Goal: Task Accomplishment & Management: Complete application form

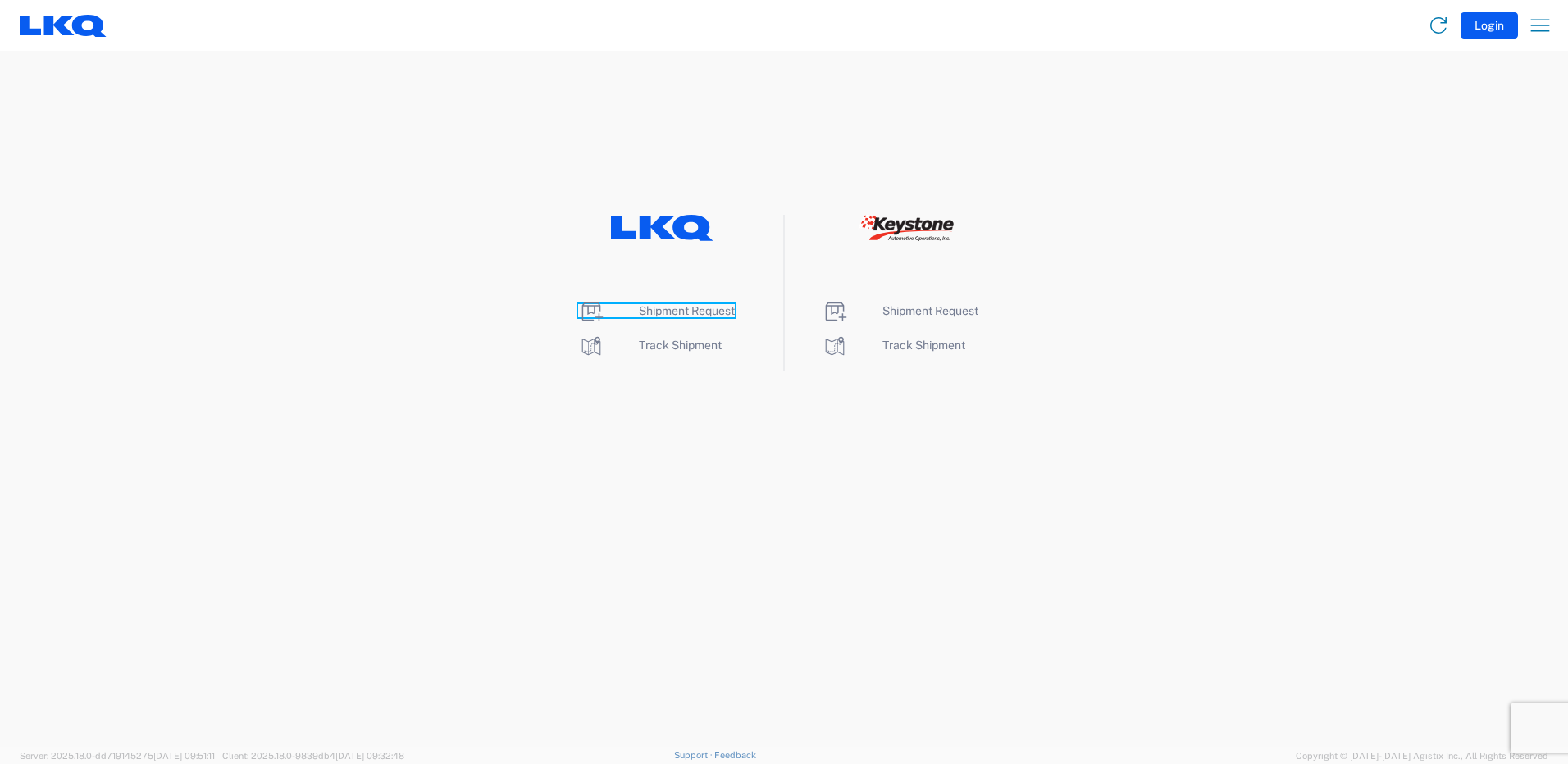
click at [646, 309] on span "Shipment Request" at bounding box center [687, 311] width 96 height 13
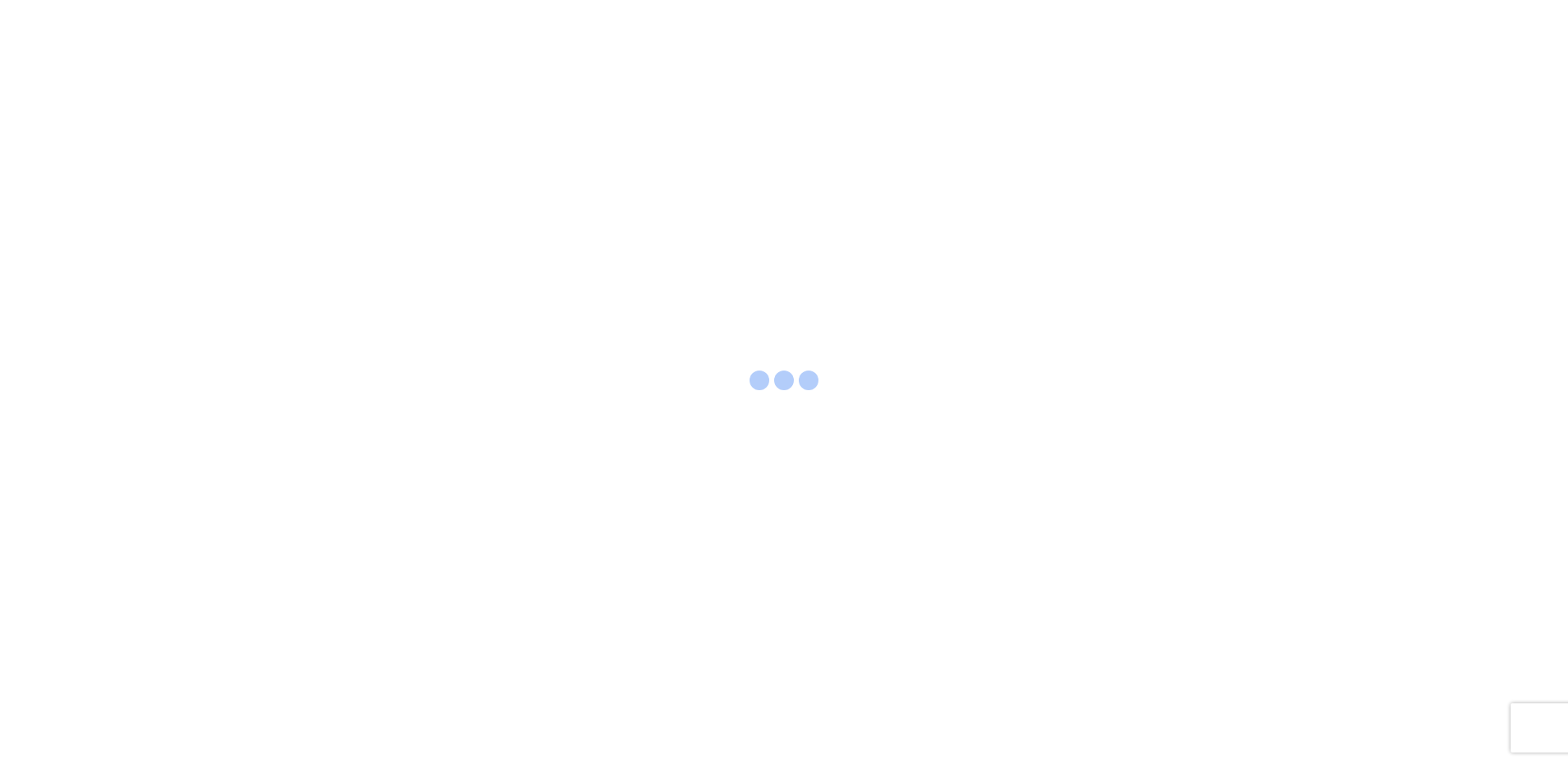
select select "FULL"
select select "US"
select select "LBS"
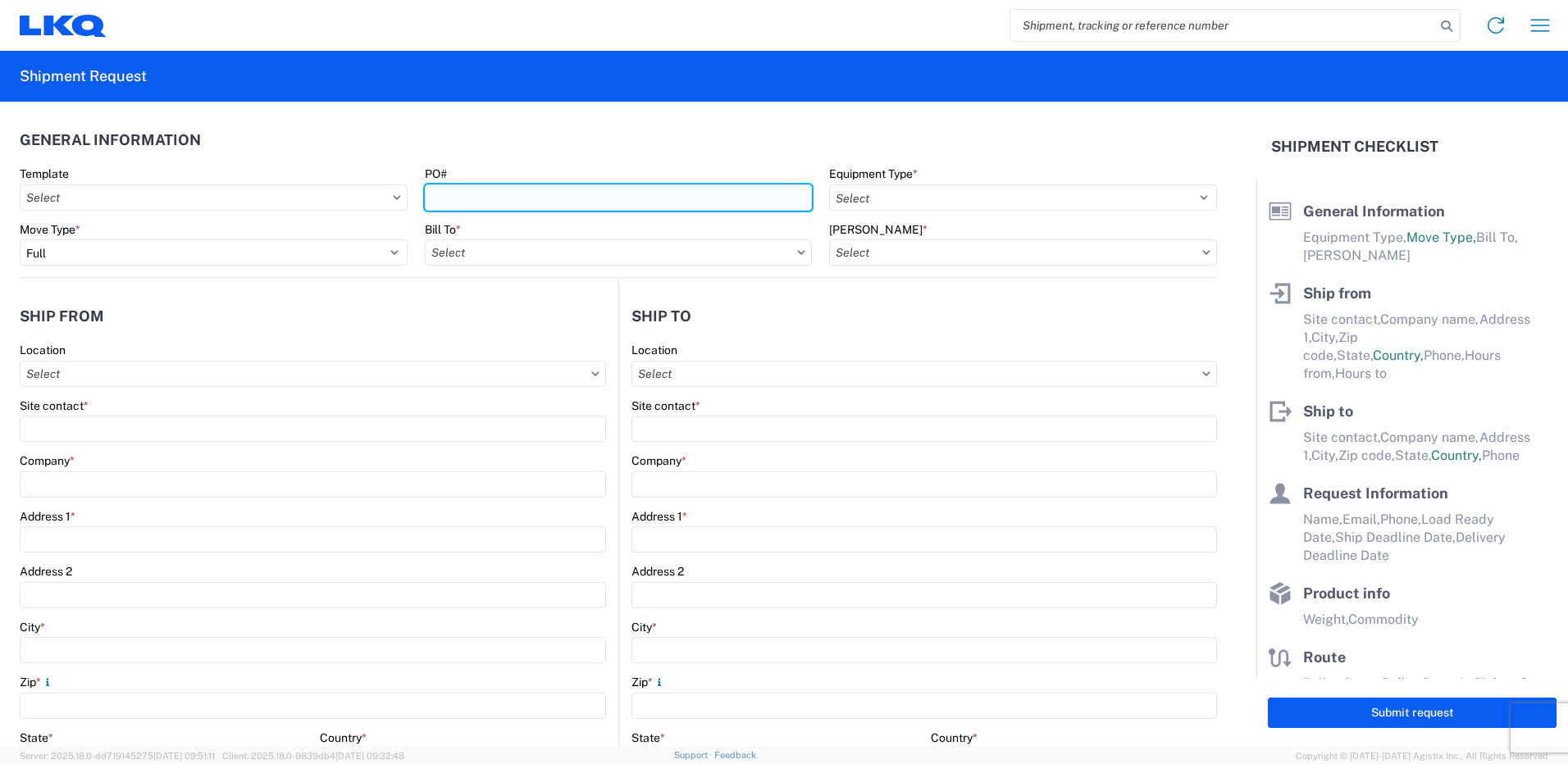
click at [687, 205] on input "PO#" at bounding box center [619, 197] width 388 height 26
paste input "T31497"
type input "T31497"
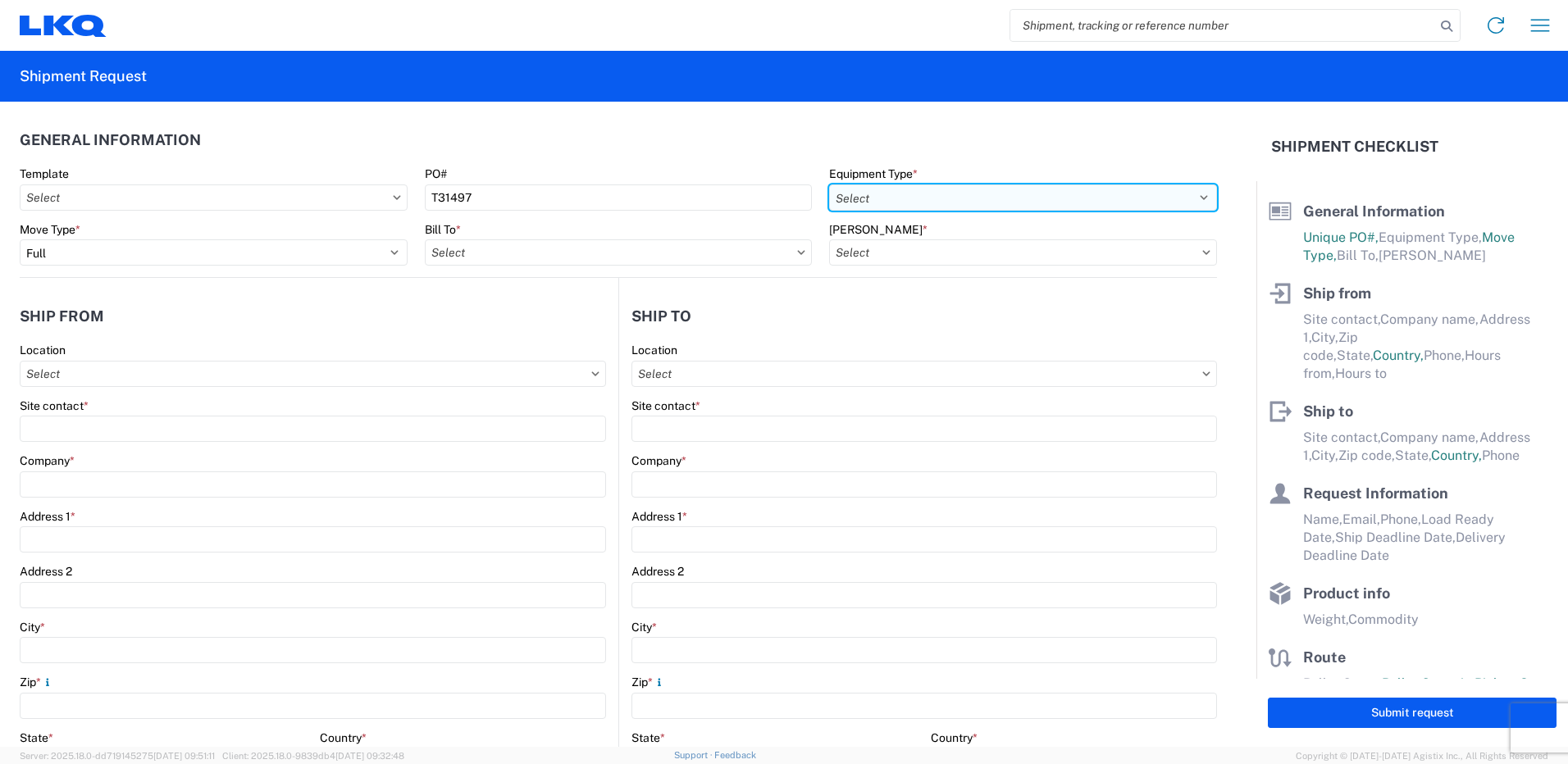
click at [913, 205] on select "Select 53’ Dry Van Flatbed Dropdeck (van) Lowboy (flatbed) Rail" at bounding box center [1022, 197] width 388 height 26
select select "STDV"
click at [829, 184] on select "Select 53’ Dry Van Flatbed Dropdeck (van) Lowboy (flatbed) Rail" at bounding box center [1022, 197] width 388 height 26
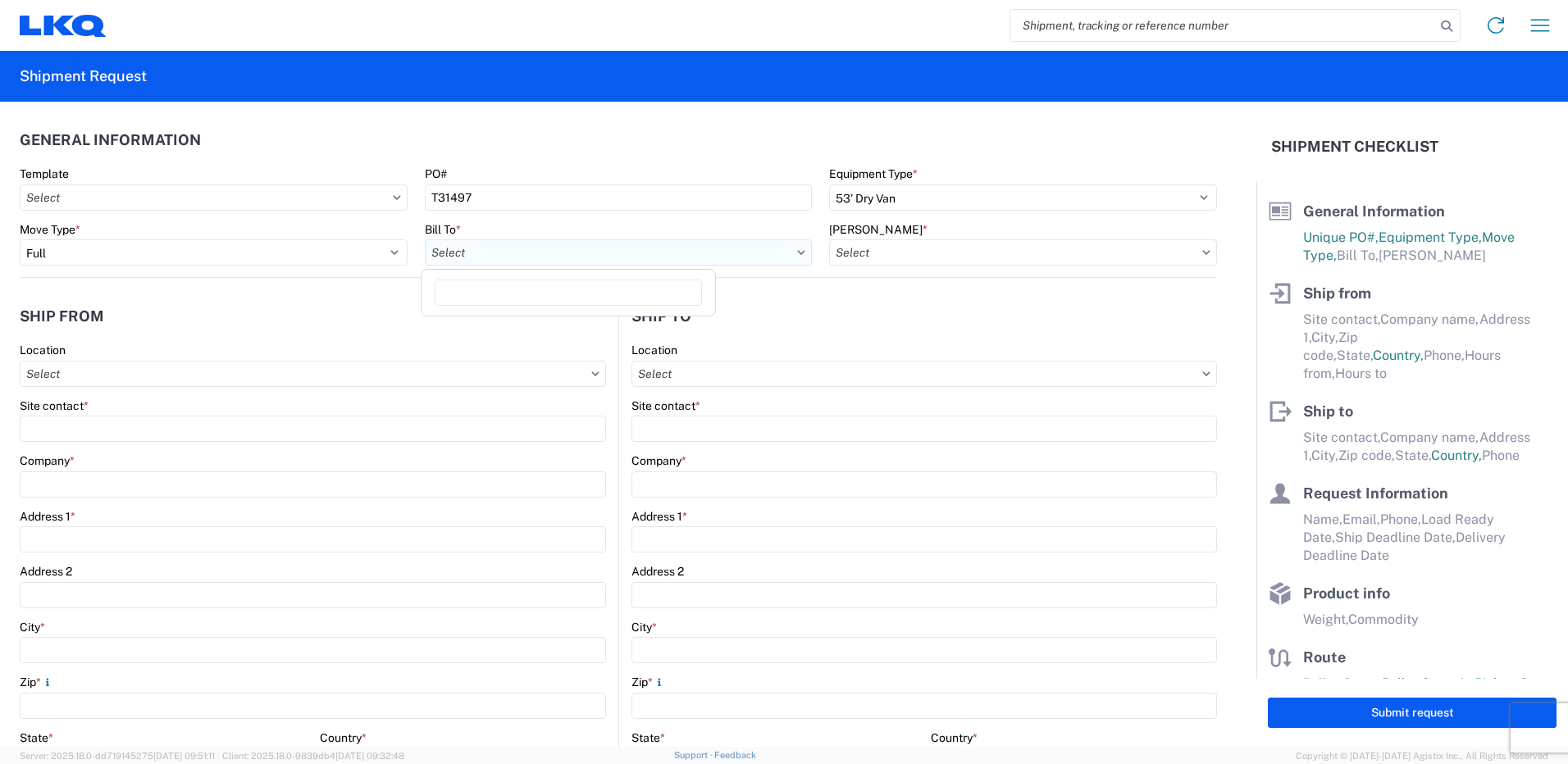
click at [563, 245] on input "Bill To *" at bounding box center [619, 252] width 388 height 26
type input "3392"
click at [563, 325] on div "3392 - Transmetco" at bounding box center [568, 325] width 287 height 26
type input "3392 - Transmetco"
click at [917, 250] on input "[PERSON_NAME] *" at bounding box center [1022, 252] width 388 height 26
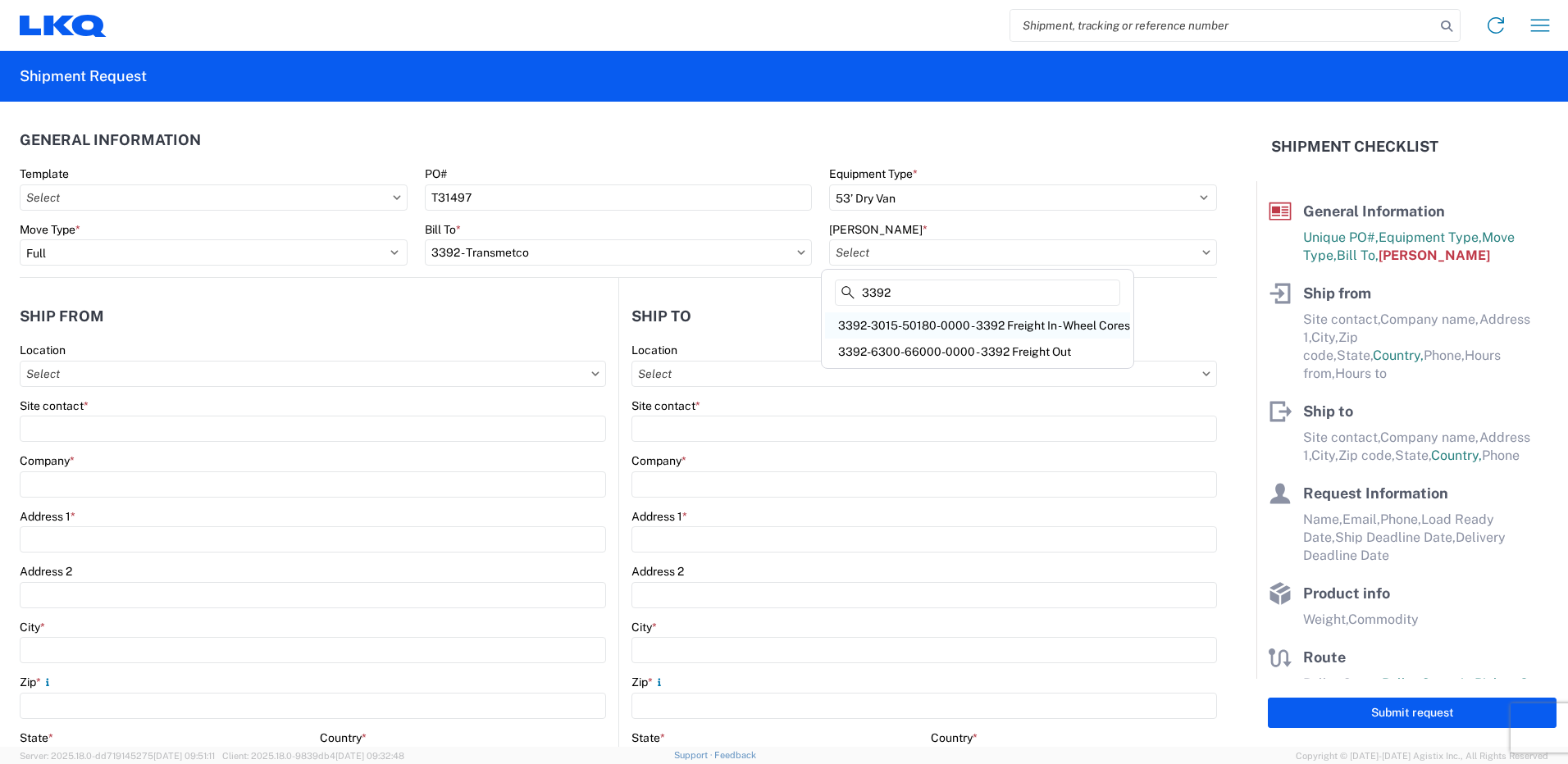
type input "3392"
click at [946, 333] on div "3392-3015-50180-0000 - 3392 Freight In - Wheel Cores" at bounding box center [977, 325] width 305 height 26
type input "3392-3015-50180-0000 - 3392 Freight In - Wheel Cores"
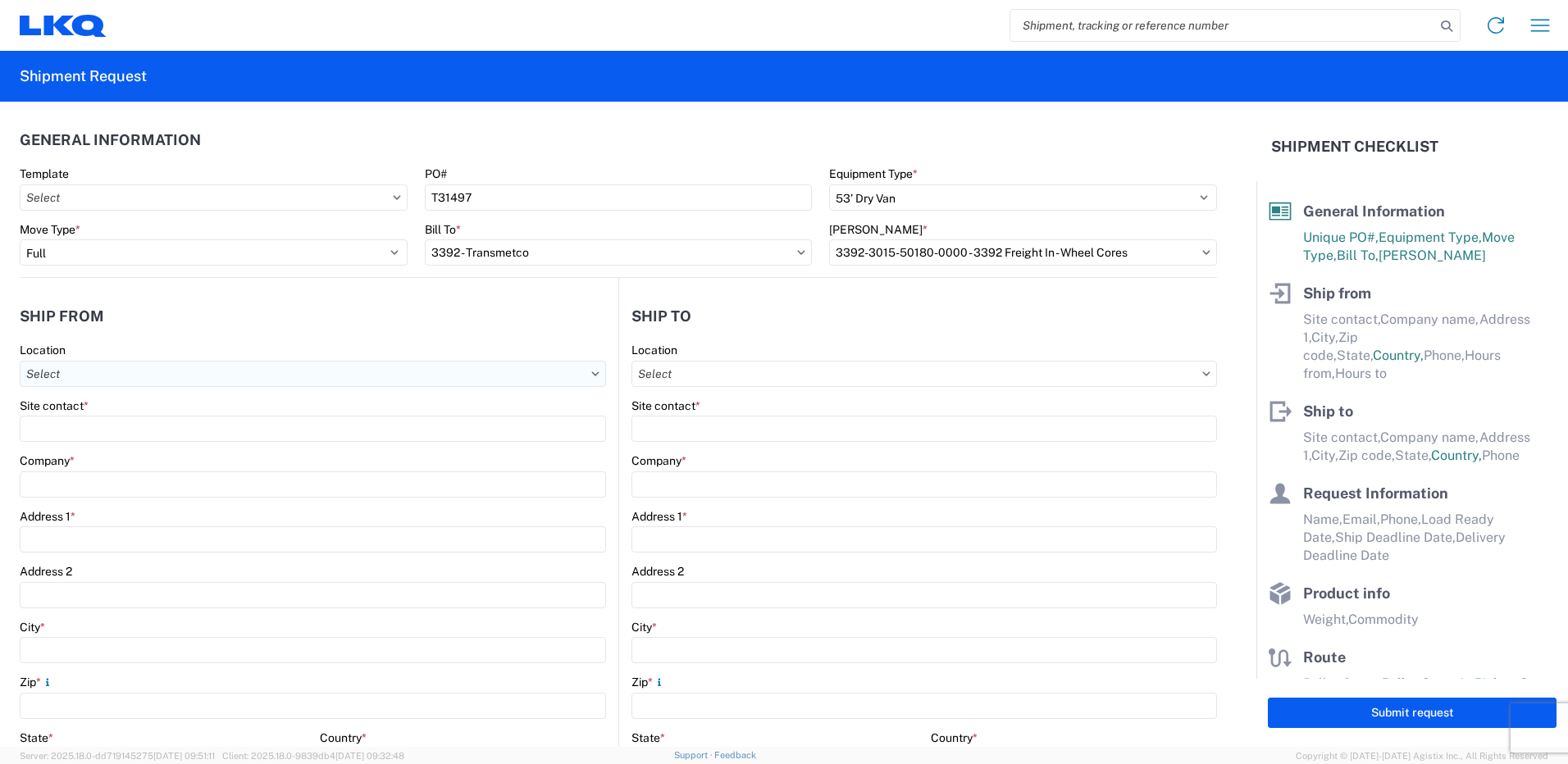
click at [286, 372] on input "Location" at bounding box center [312, 374] width 586 height 26
type input "1218"
click at [210, 443] on div "1218 - LKQ of [US_STATE]" at bounding box center [166, 446] width 287 height 26
type input "1218 - LKQ of [US_STATE]"
type input "LKQ Corporation"
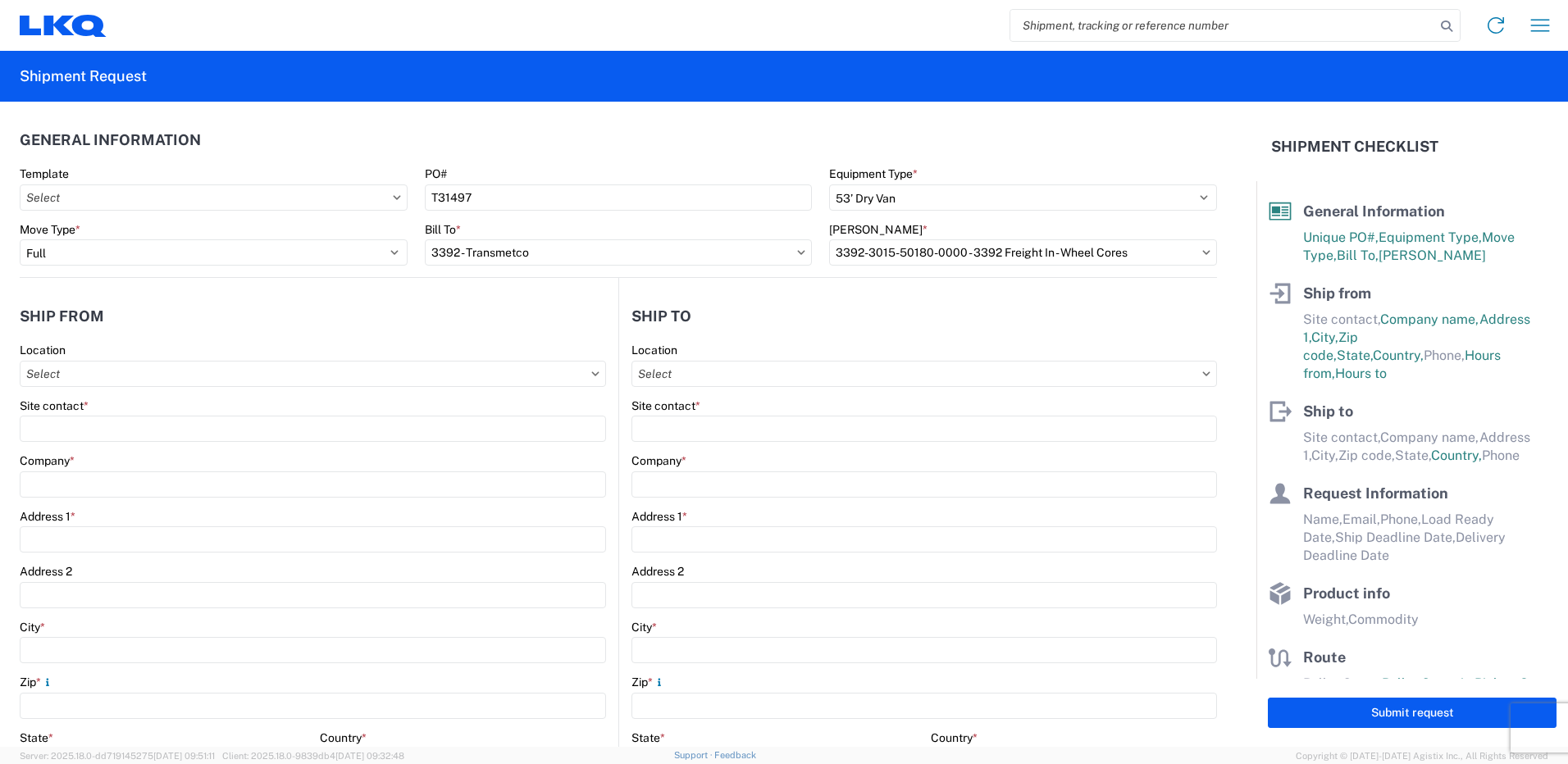
type input "2030 [PERSON_NAME]"
type input "[GEOGRAPHIC_DATA]"
type input "37207"
select select "TN"
type input "09:30"
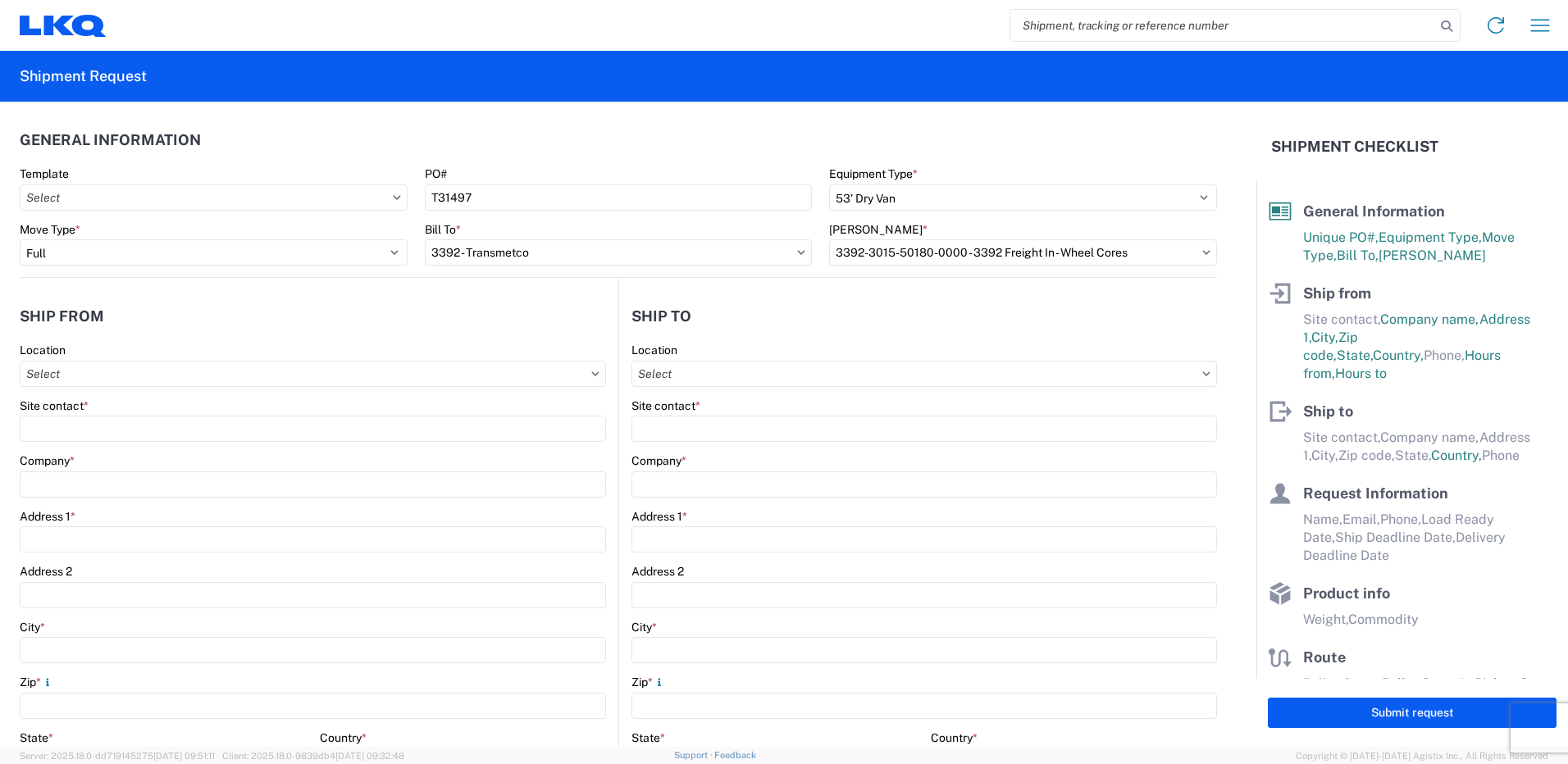
type input "14:00"
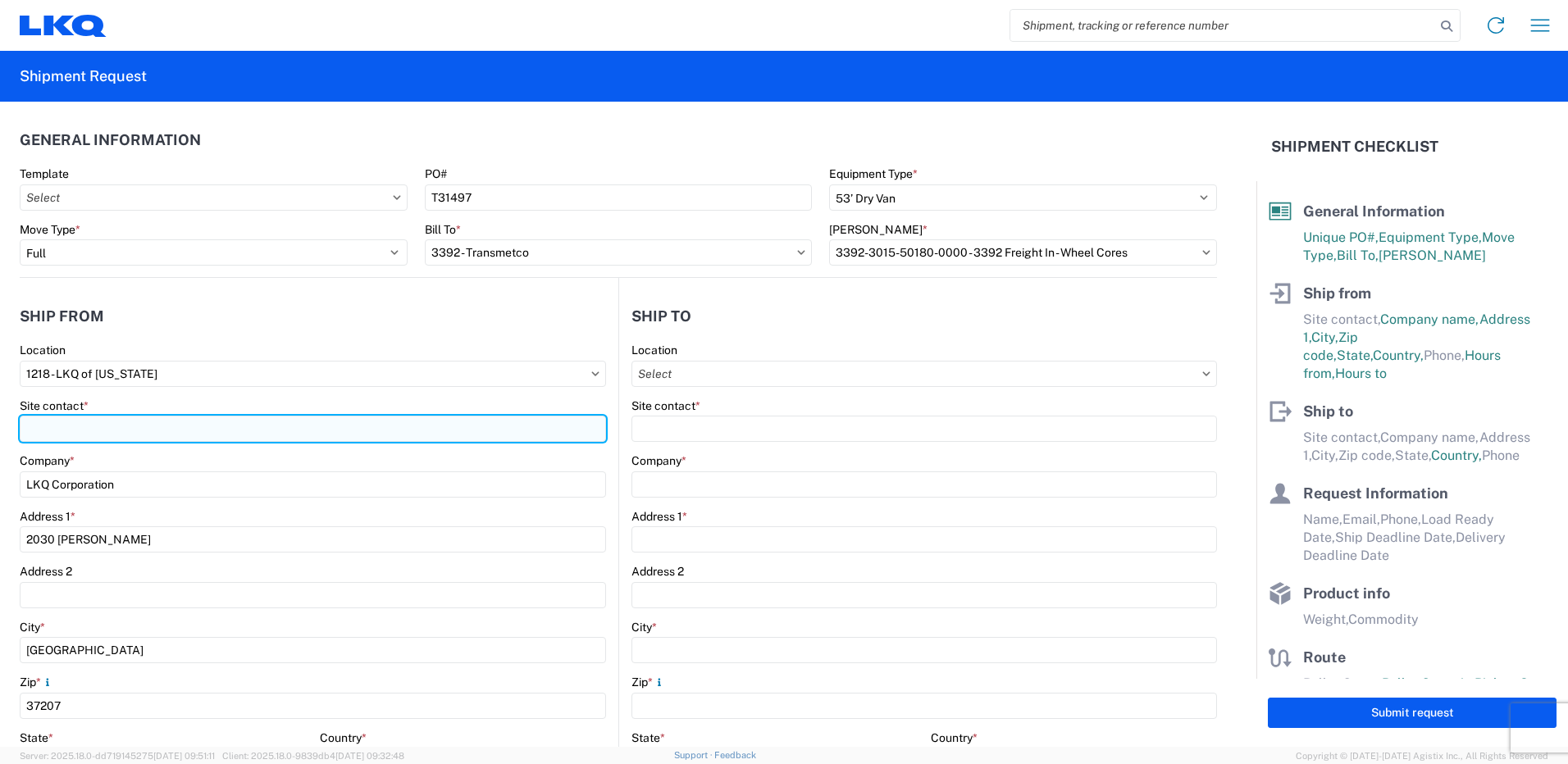
click at [211, 433] on input "Site contact *" at bounding box center [312, 429] width 586 height 26
type input "o"
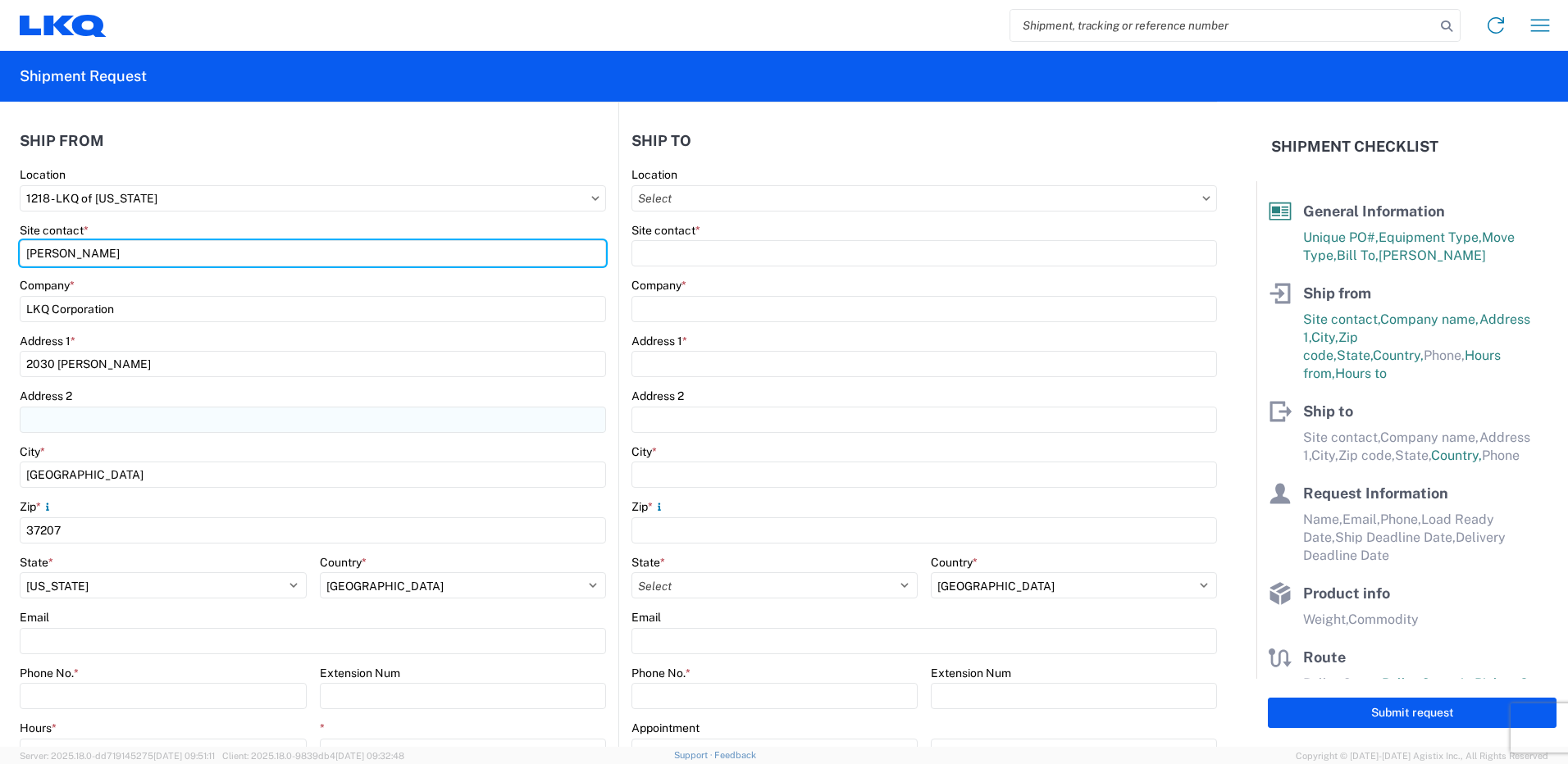
scroll to position [246, 0]
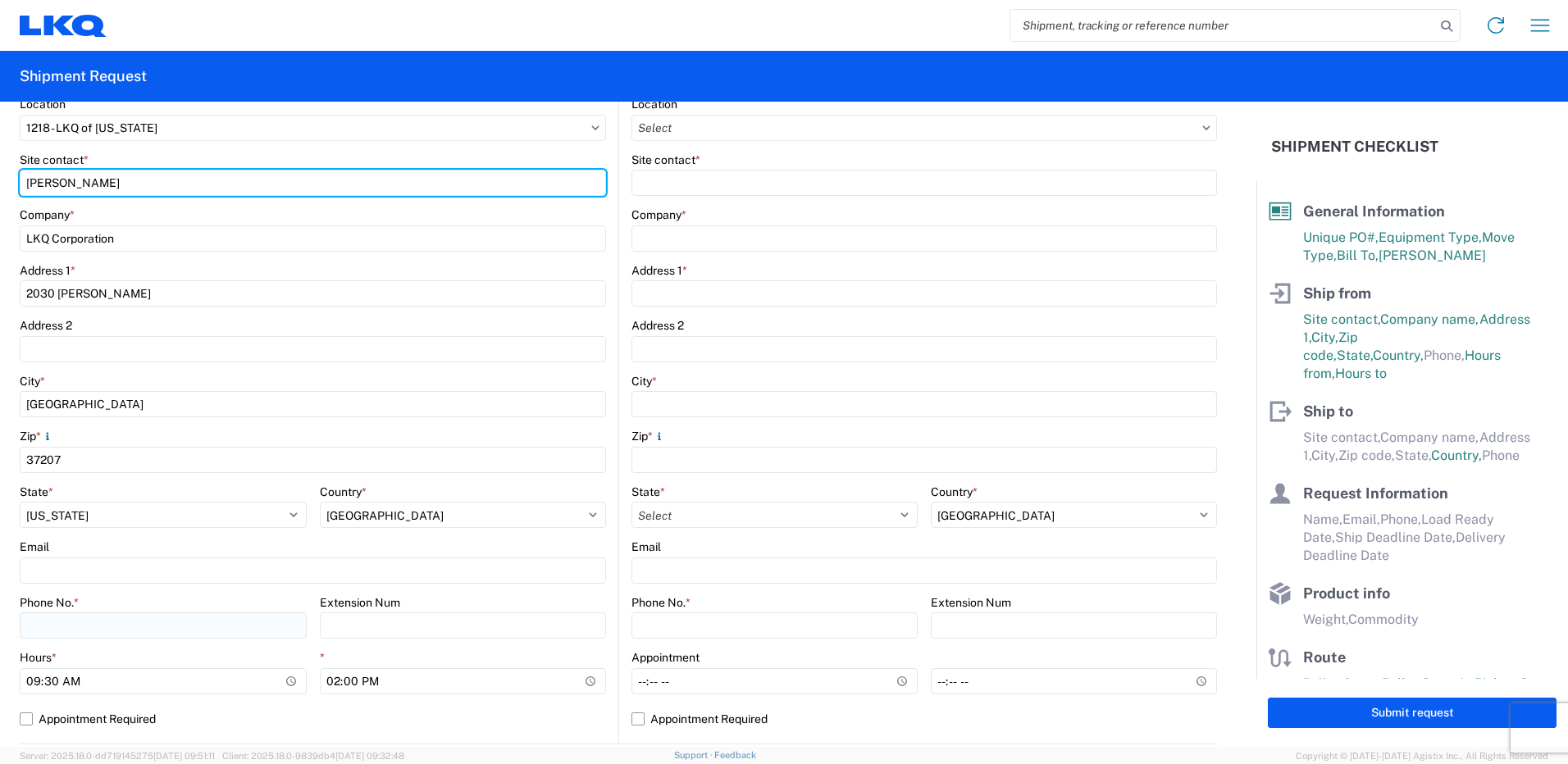
type input "[PERSON_NAME]"
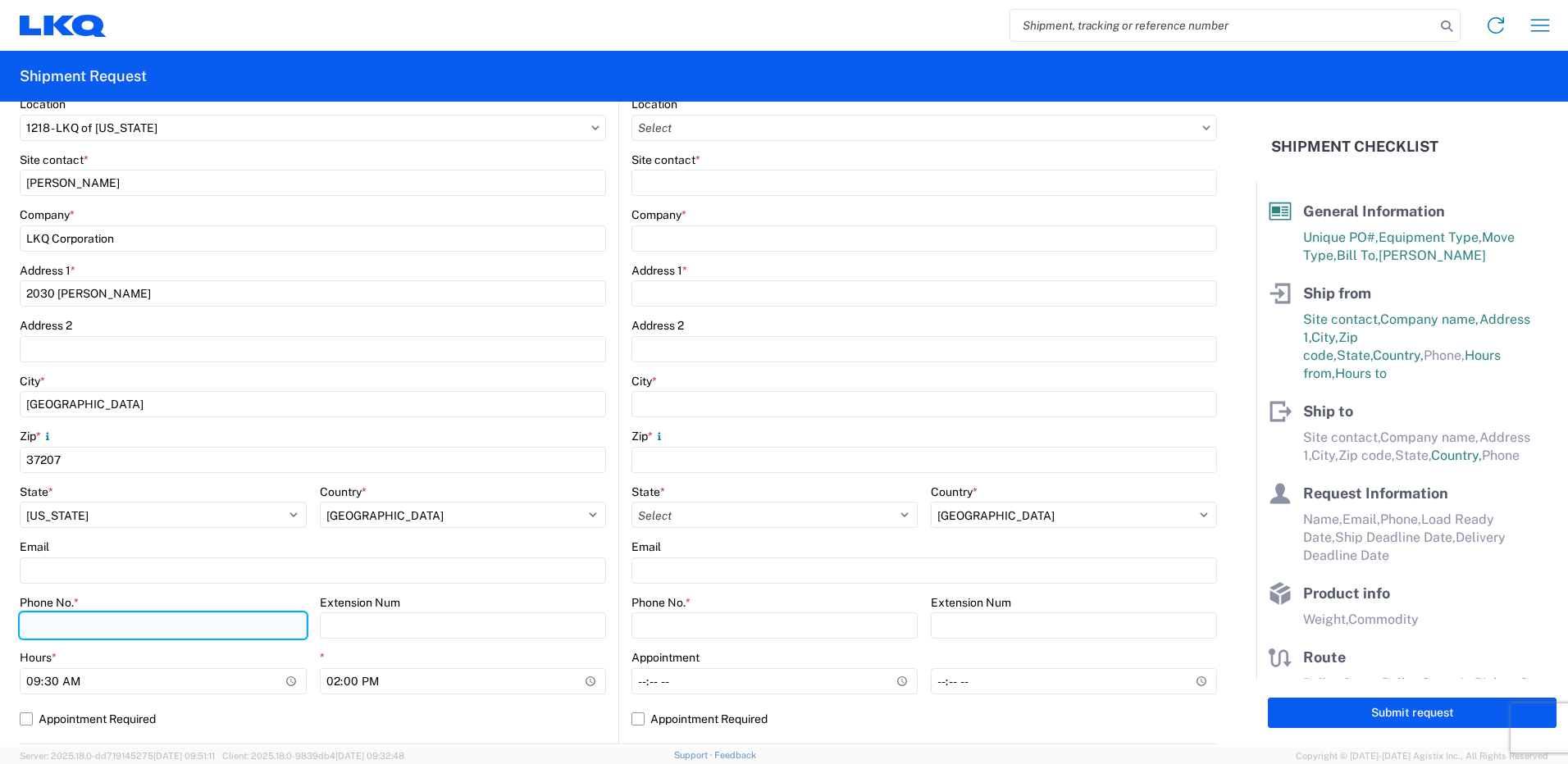
click at [196, 620] on input "Phone No. *" at bounding box center [163, 626] width 287 height 26
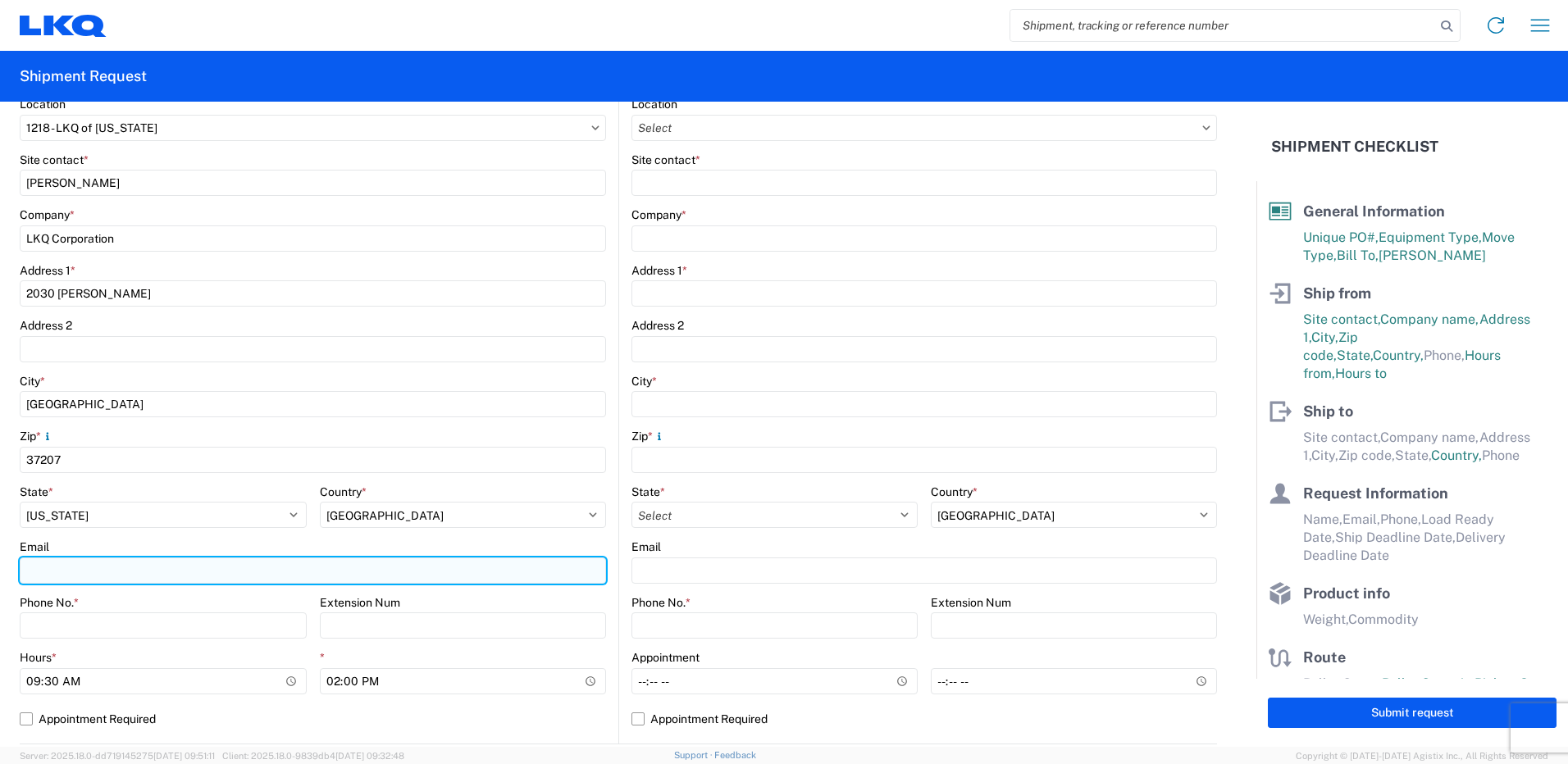
click at [40, 575] on input "Email" at bounding box center [312, 571] width 586 height 26
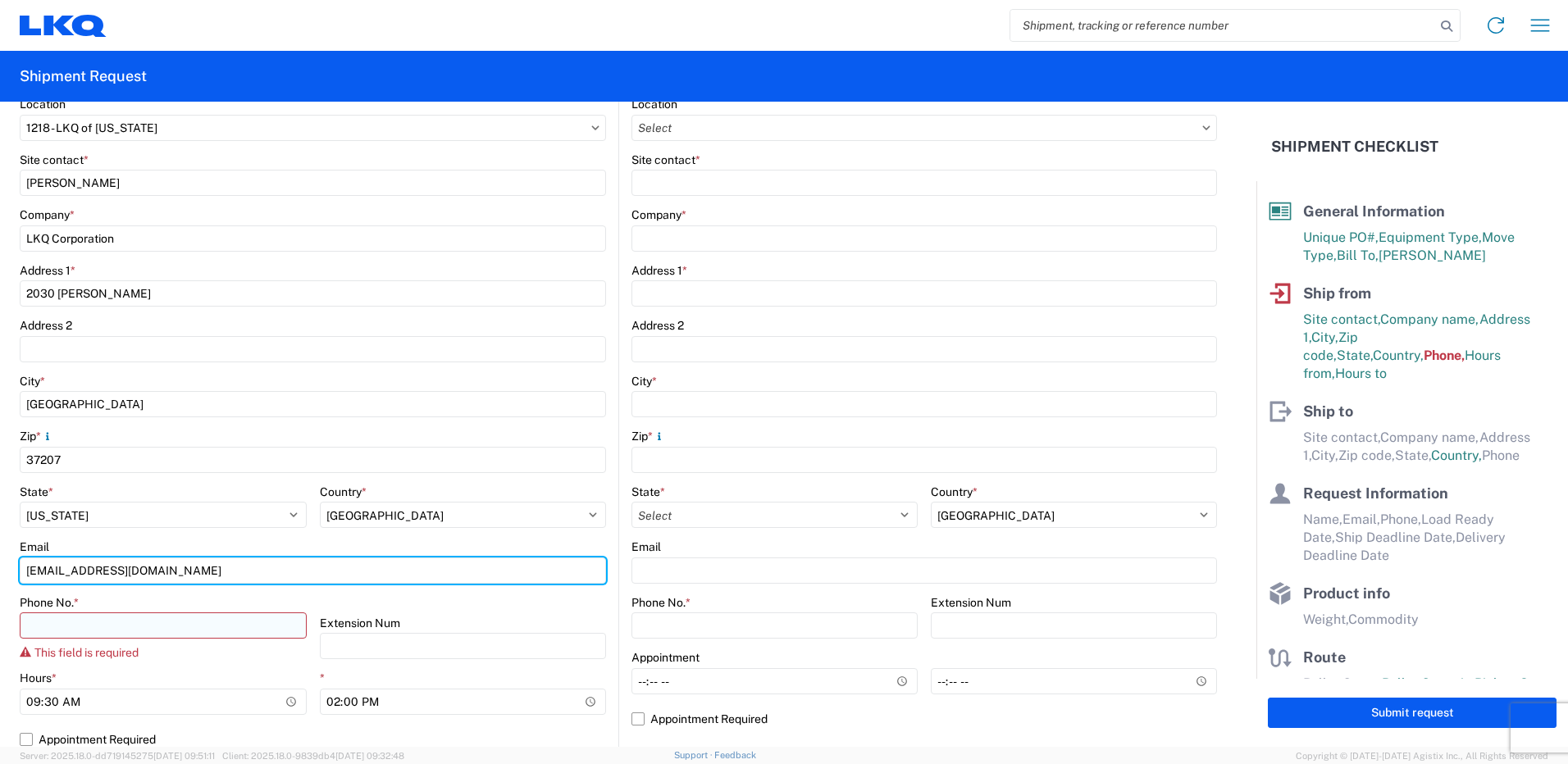
type input "[EMAIL_ADDRESS][DOMAIN_NAME]"
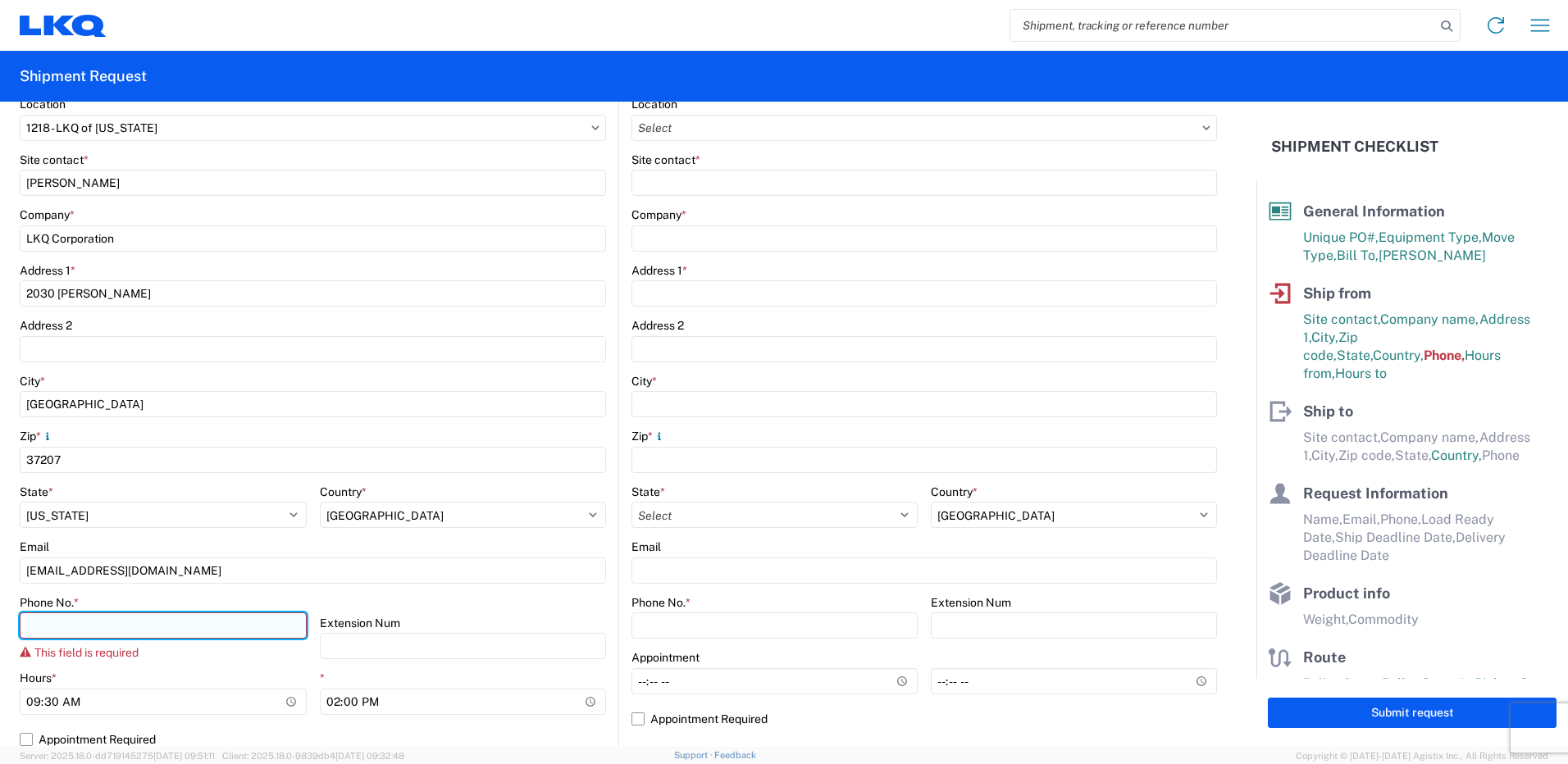
click at [204, 626] on input "Phone No. *" at bounding box center [163, 626] width 287 height 26
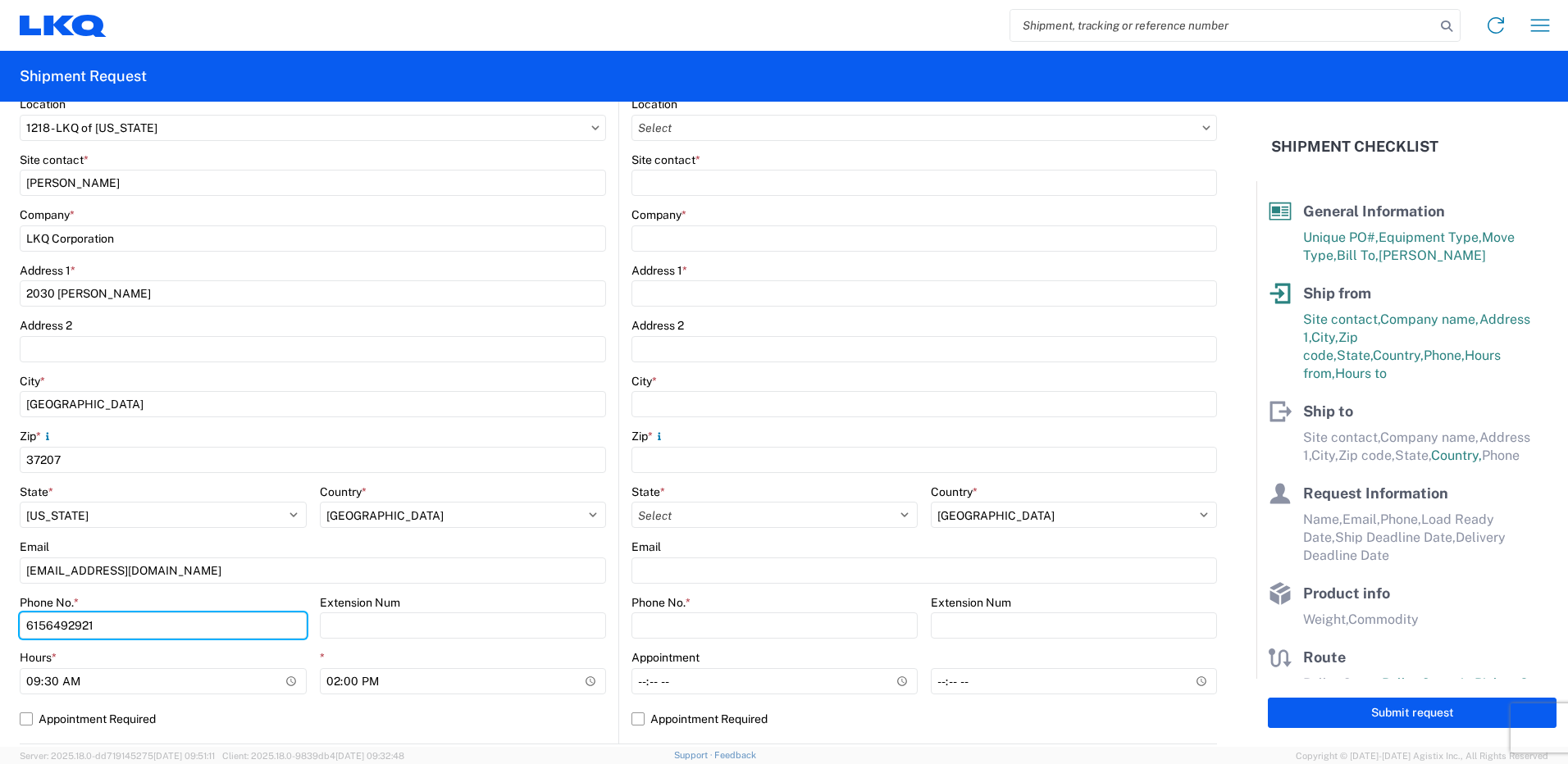
type input "6156492921"
click at [556, 593] on agx-form-control-wrapper-v2 "Email [EMAIL_ADDRESS][DOMAIN_NAME]" at bounding box center [312, 567] width 586 height 56
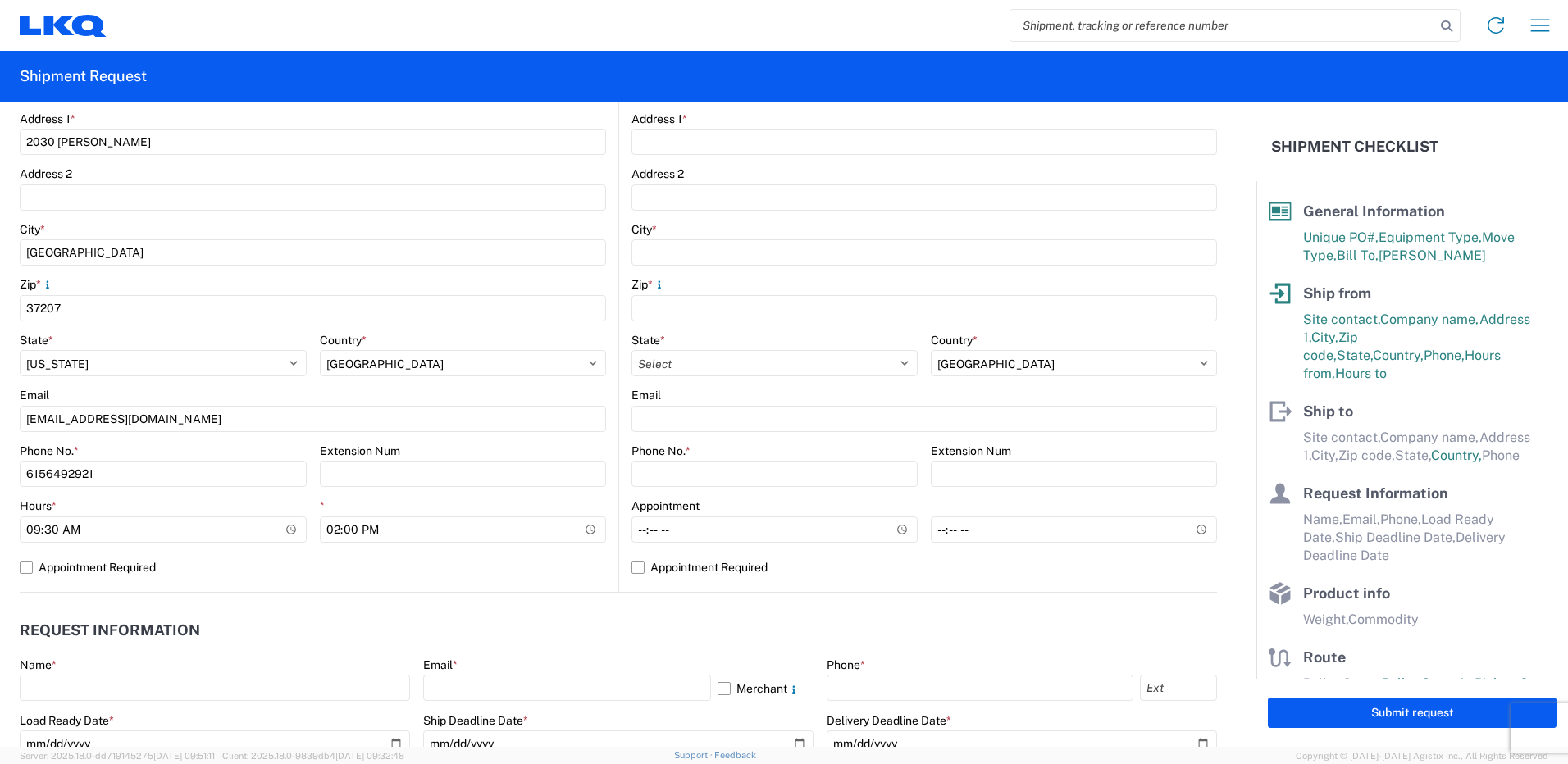
scroll to position [410, 0]
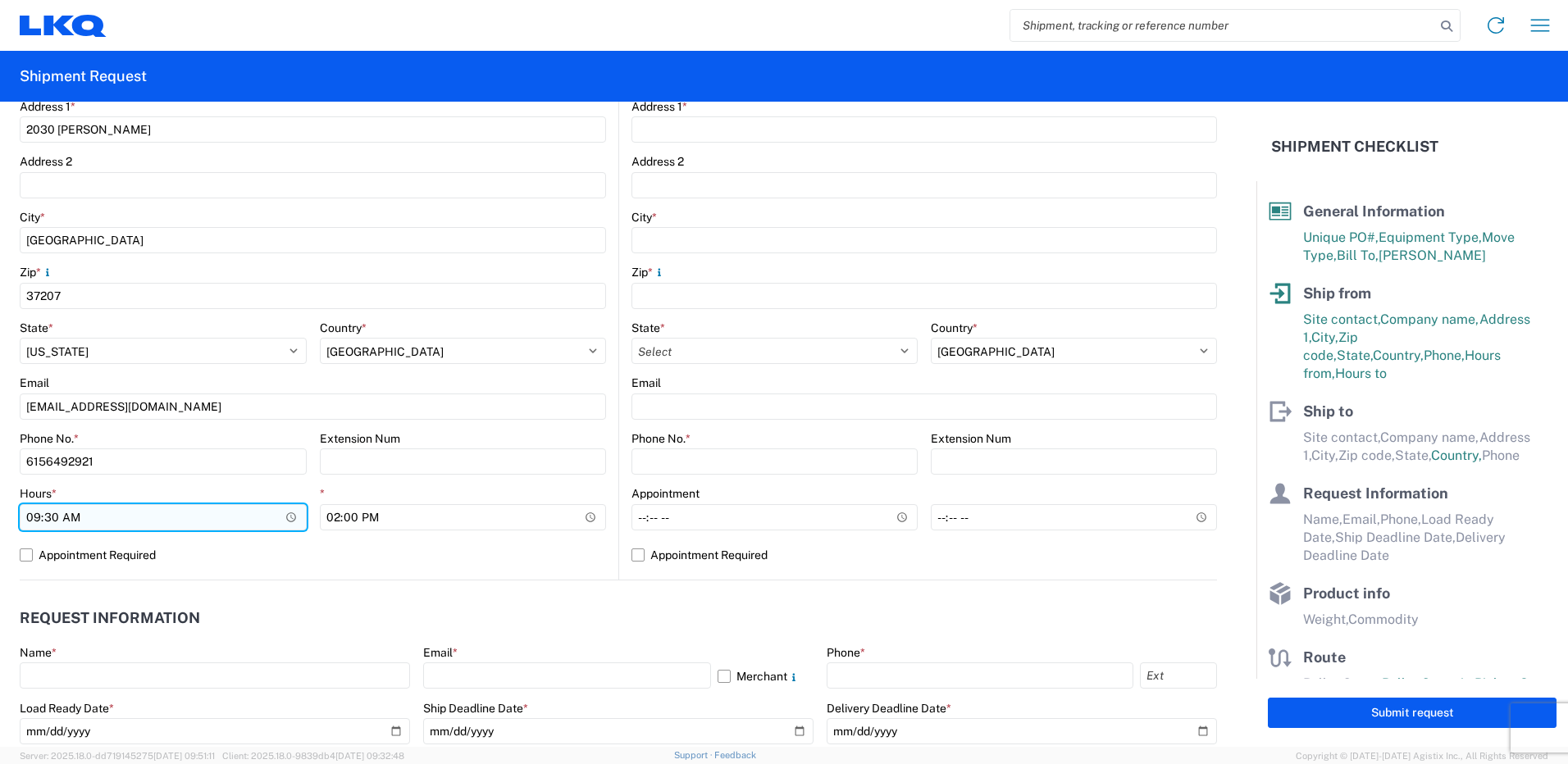
click at [204, 517] on input "09:30" at bounding box center [163, 517] width 287 height 26
type input "06:00"
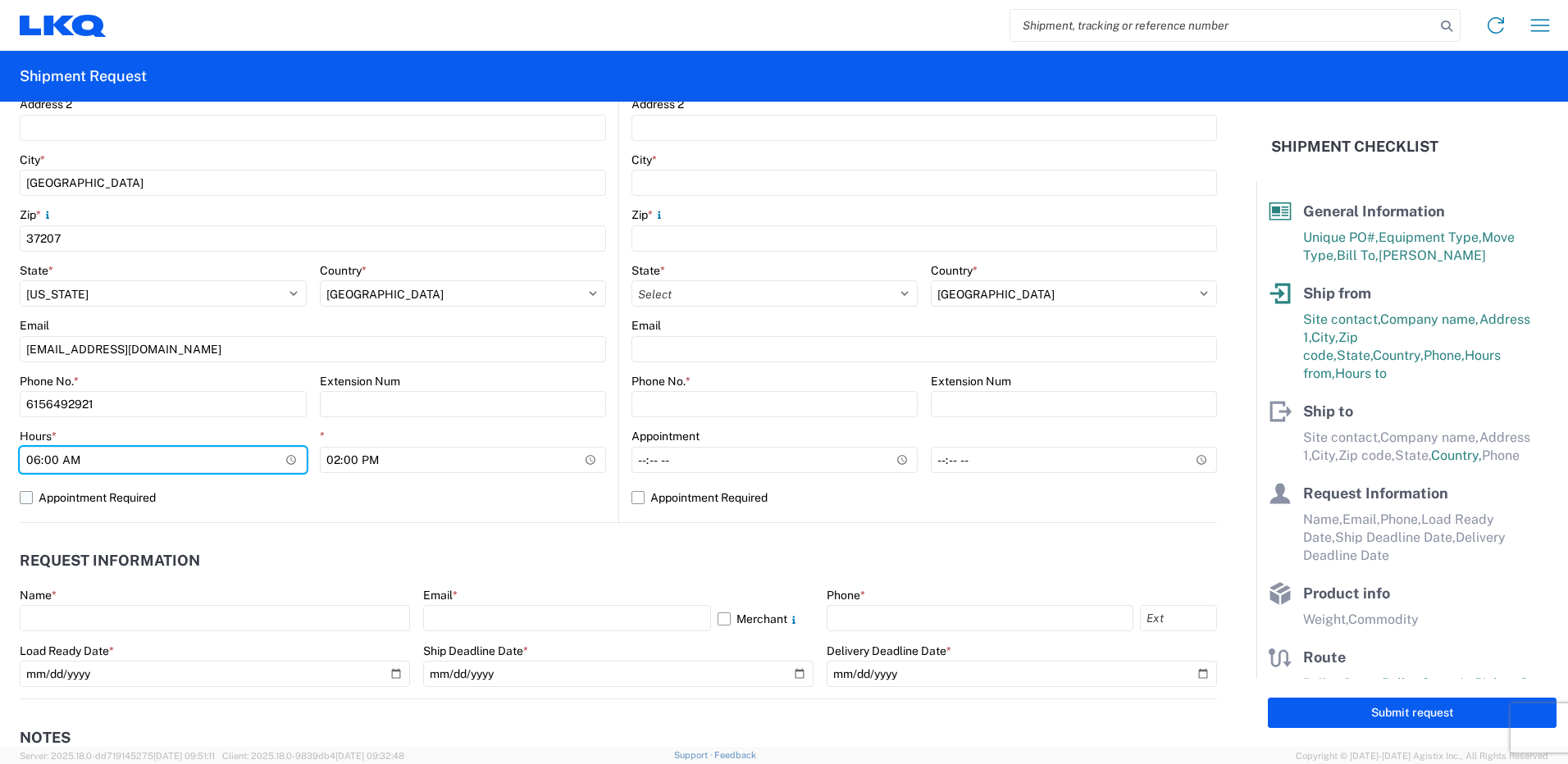
scroll to position [492, 0]
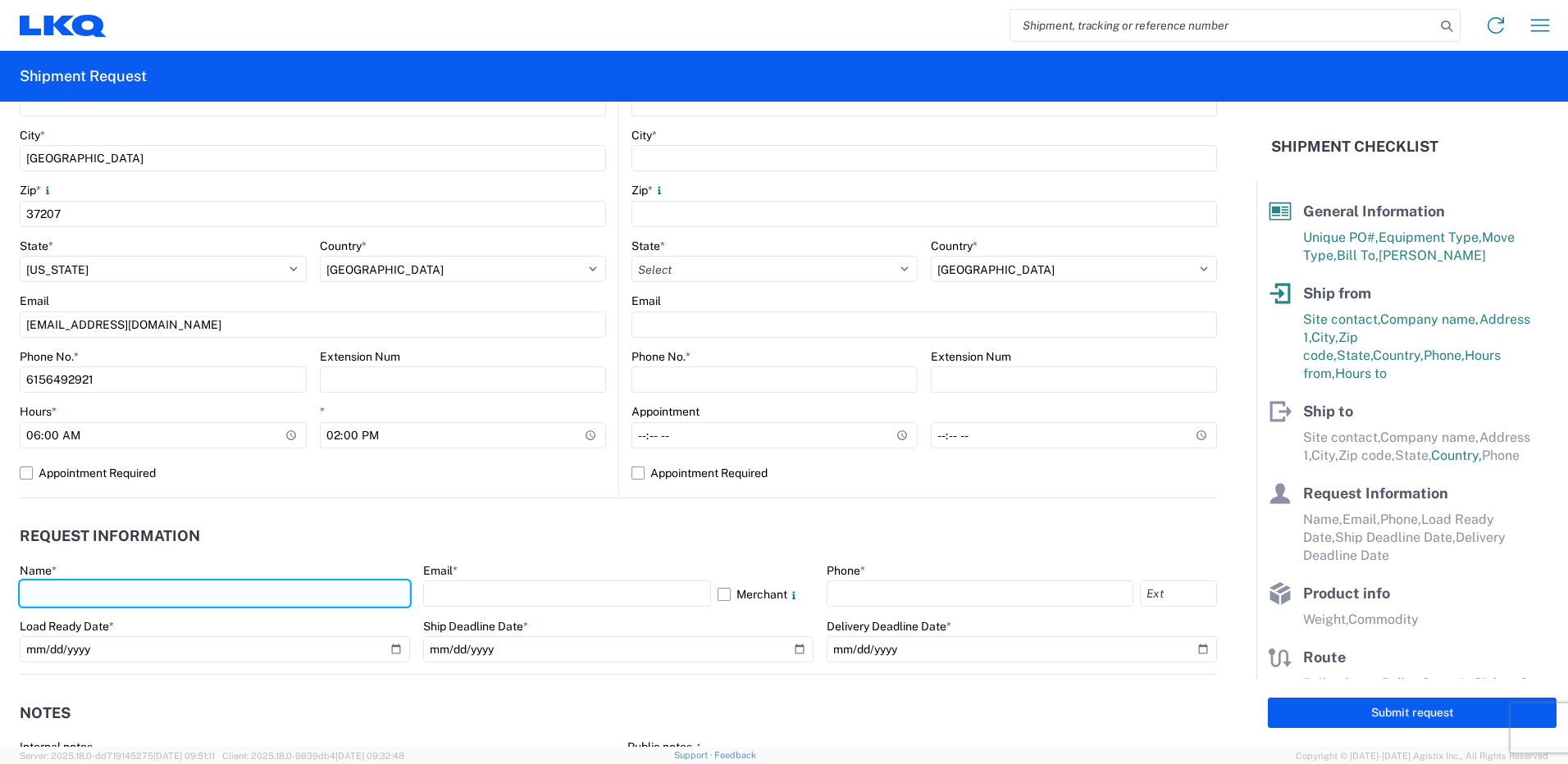
click at [159, 587] on input "text" at bounding box center [215, 593] width 391 height 26
type input "[PERSON_NAME]"
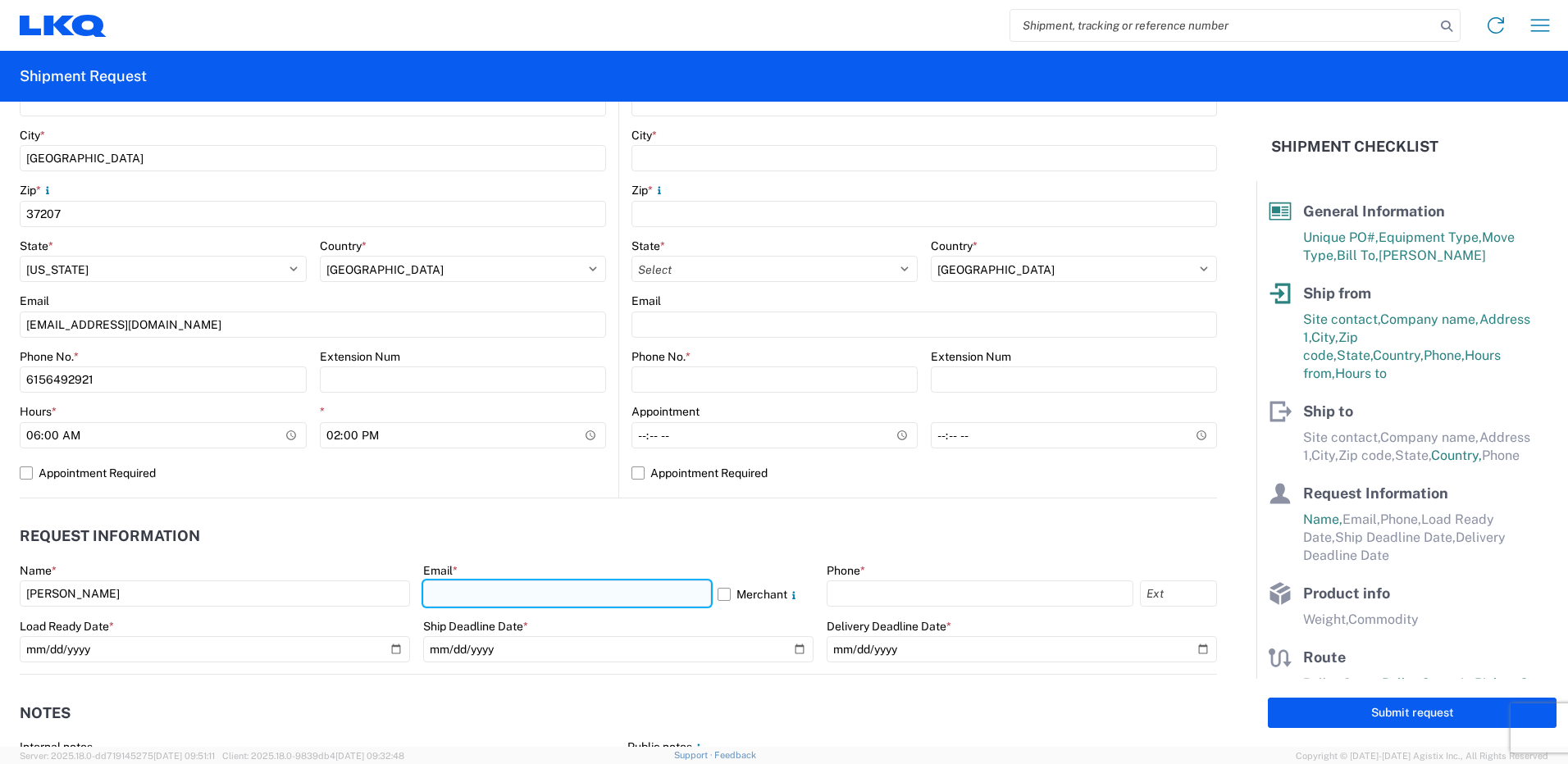
click at [476, 596] on input "text" at bounding box center [567, 593] width 288 height 26
type input "[EMAIL_ADDRESS][DOMAIN_NAME]"
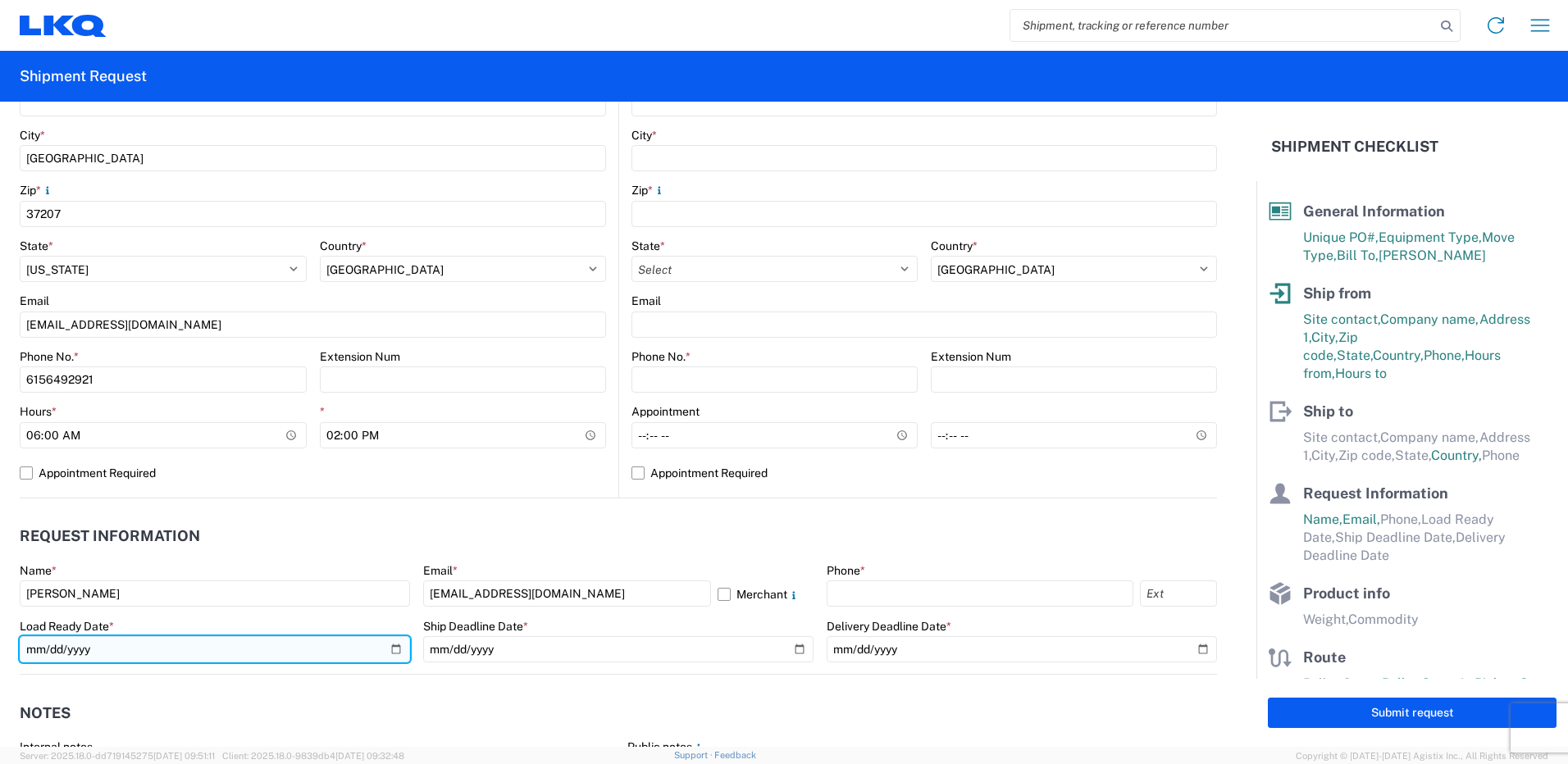
click at [258, 653] on input "date" at bounding box center [215, 649] width 391 height 26
click at [397, 644] on input "date" at bounding box center [215, 649] width 391 height 26
type input "[DATE]"
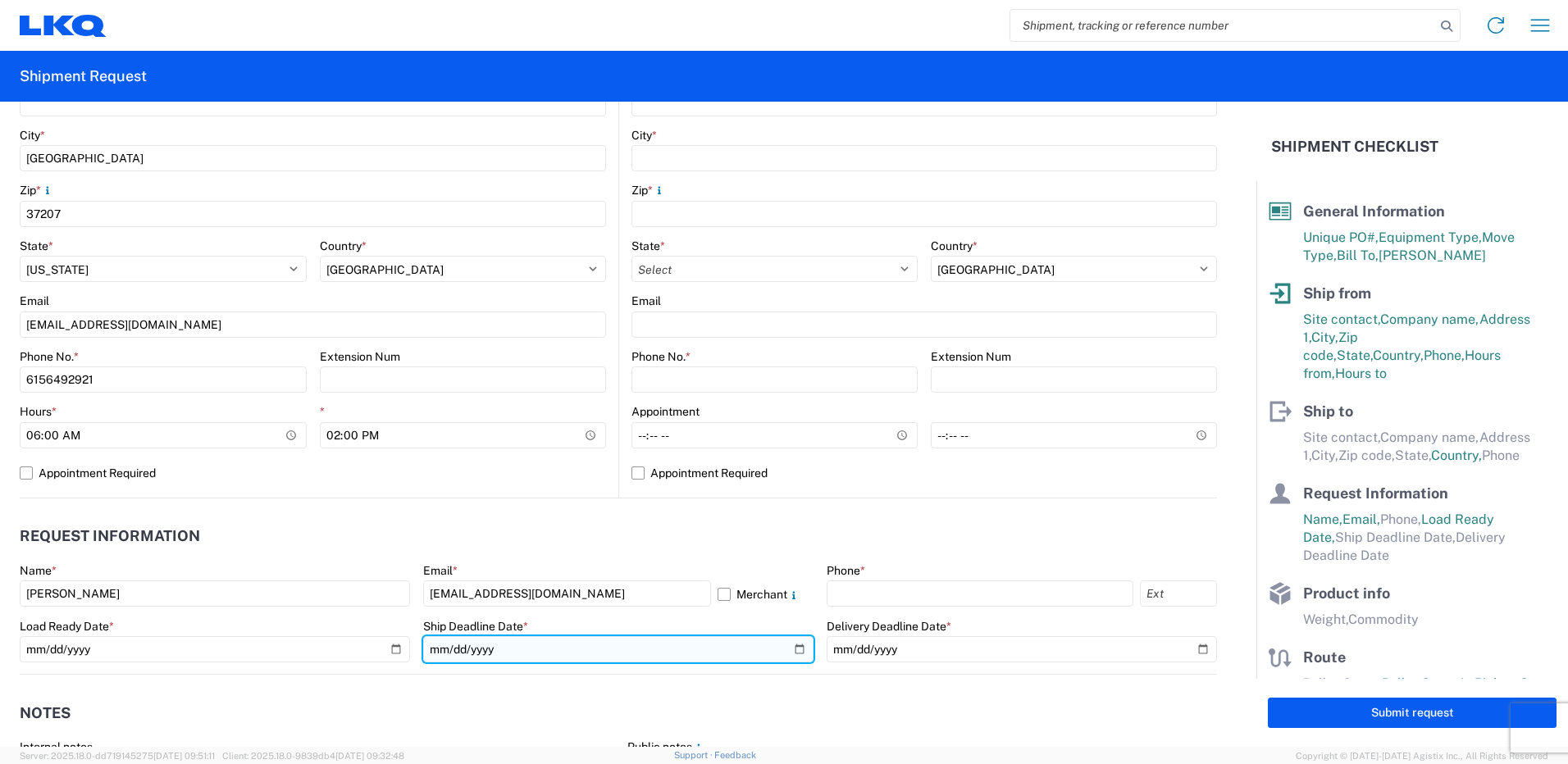
click at [793, 644] on input "date" at bounding box center [619, 649] width 391 height 26
click at [795, 643] on input "[DATE]" at bounding box center [619, 649] width 391 height 26
type input "[DATE]"
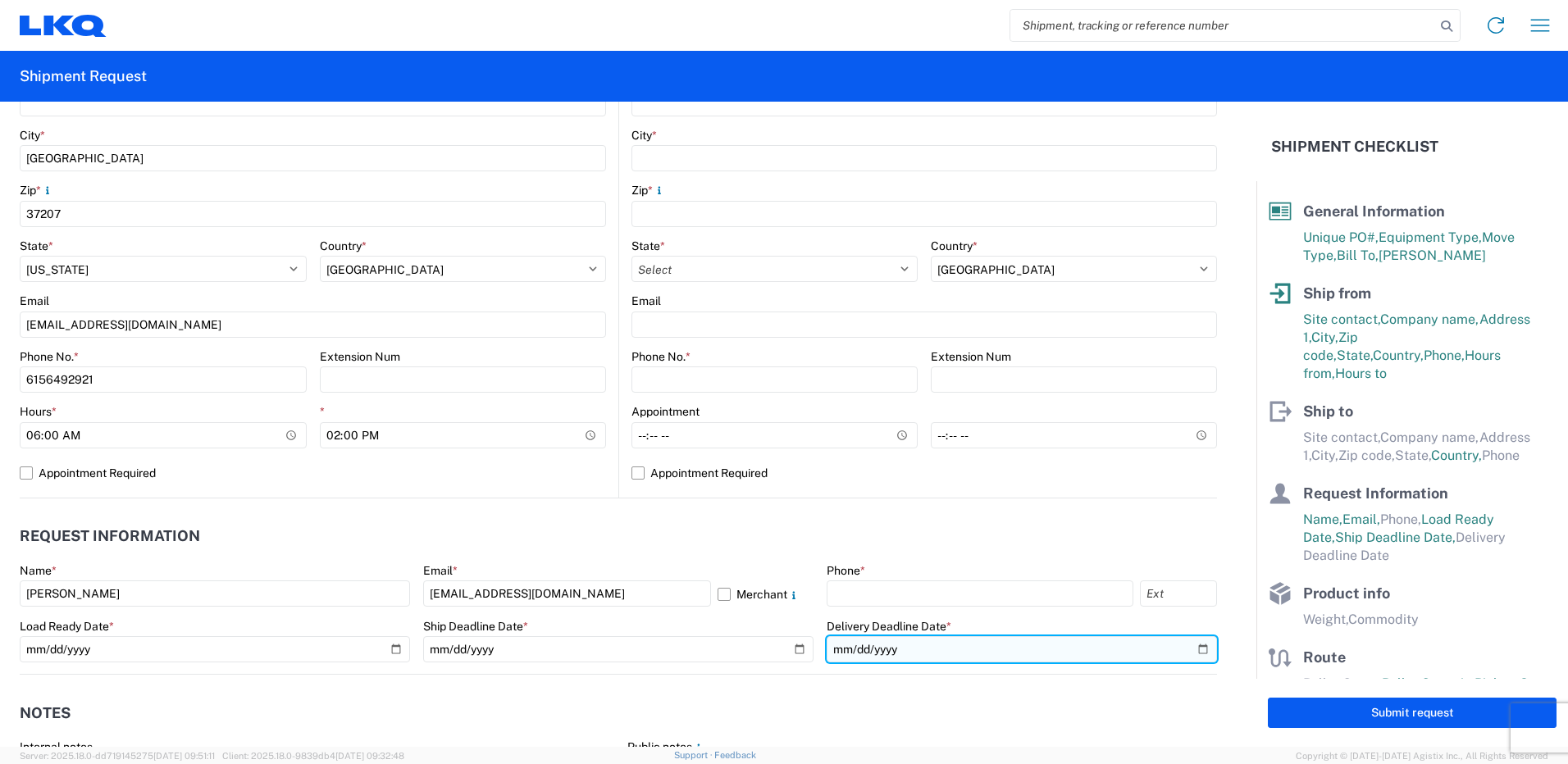
drag, startPoint x: 1189, startPoint y: 651, endPoint x: 1174, endPoint y: 653, distance: 15.1
click at [1188, 651] on input "date" at bounding box center [1022, 649] width 391 height 26
type input "[DATE]"
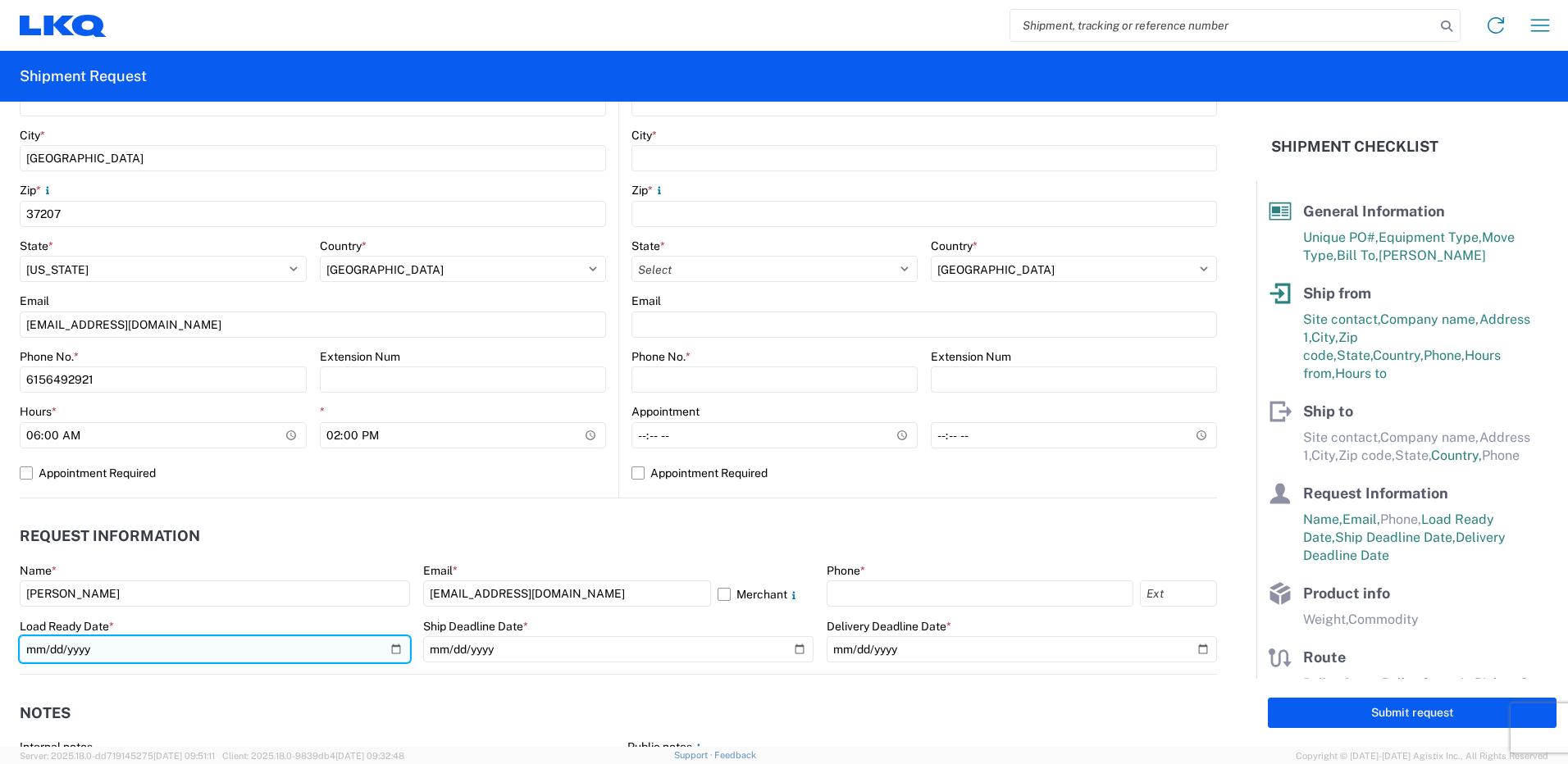
click at [392, 649] on input "[DATE]" at bounding box center [215, 649] width 391 height 26
type input "[DATE]"
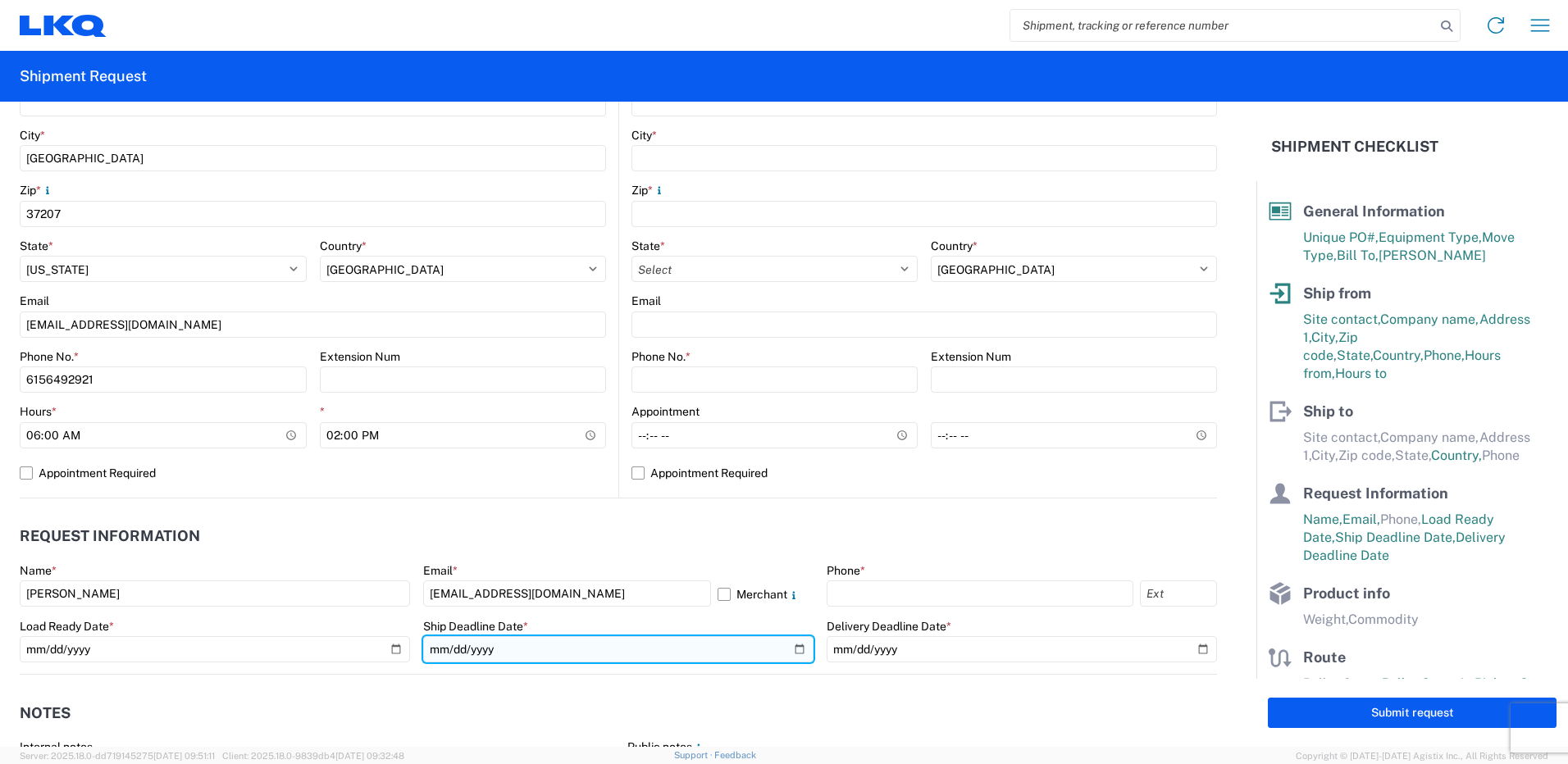
click at [802, 650] on input "[DATE]" at bounding box center [619, 649] width 391 height 26
click at [799, 650] on input "[DATE]" at bounding box center [619, 649] width 391 height 26
click at [792, 647] on input "[DATE]" at bounding box center [619, 649] width 391 height 26
type input "[DATE]"
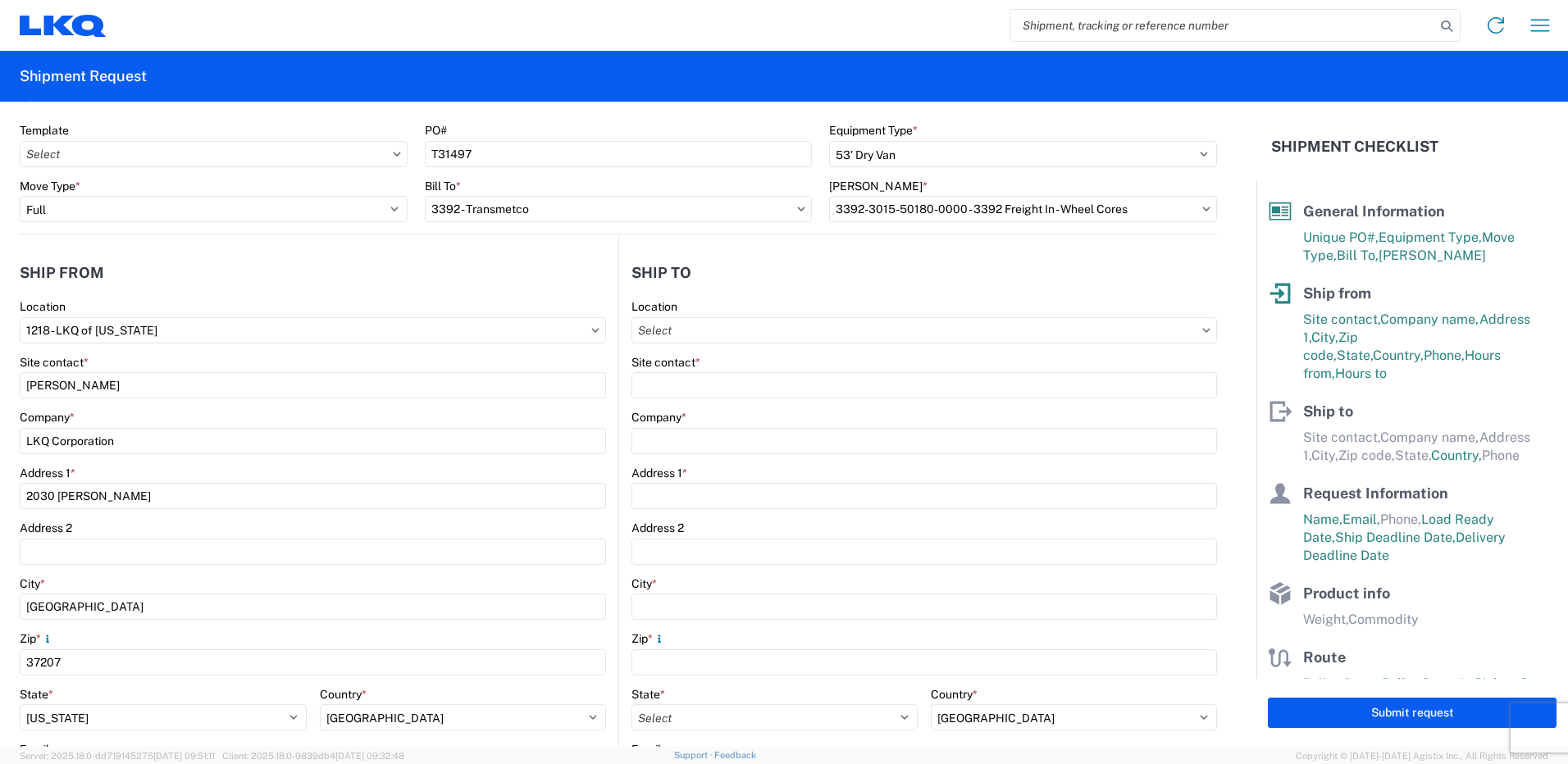
scroll to position [0, 0]
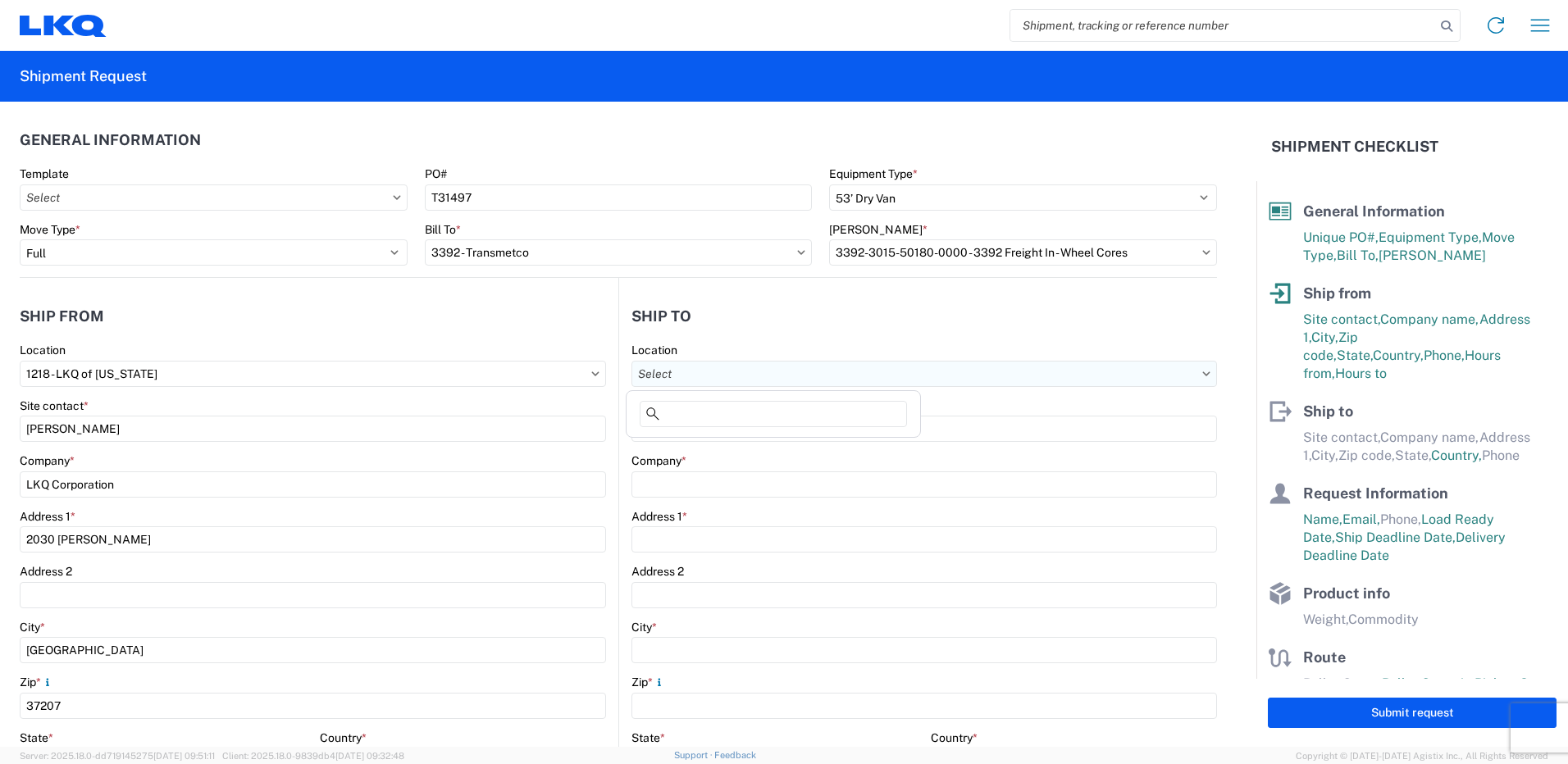
click at [804, 379] on input "Location" at bounding box center [924, 374] width 586 height 26
type input "3392"
click at [781, 442] on div "3392 - Transmetco" at bounding box center [773, 446] width 287 height 26
type input "3392 - Transmetco"
type input "LKQ Corporation"
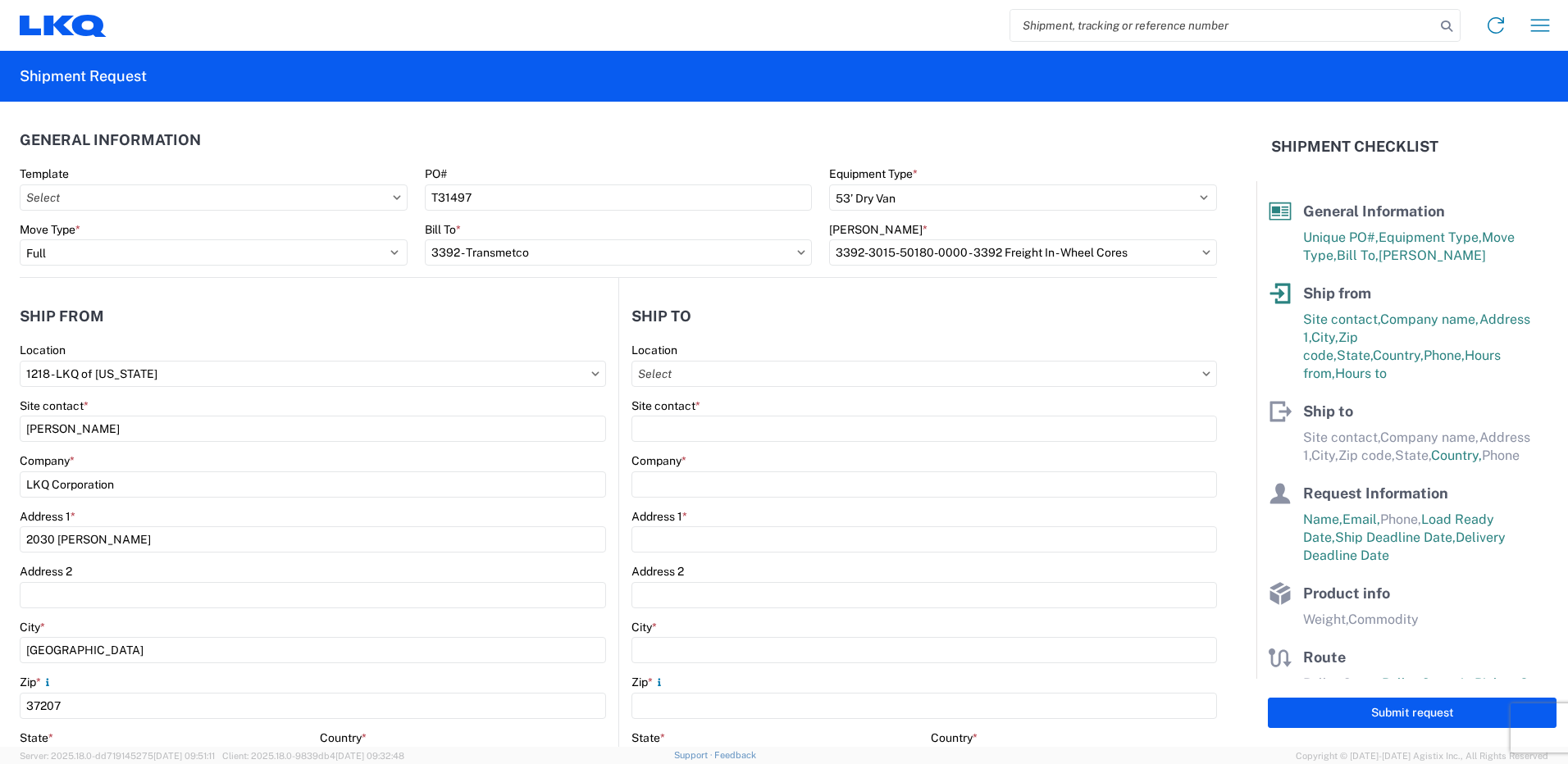
type input "[STREET_ADDRESS]"
type input "Huntington"
type input "46750"
select select "US"
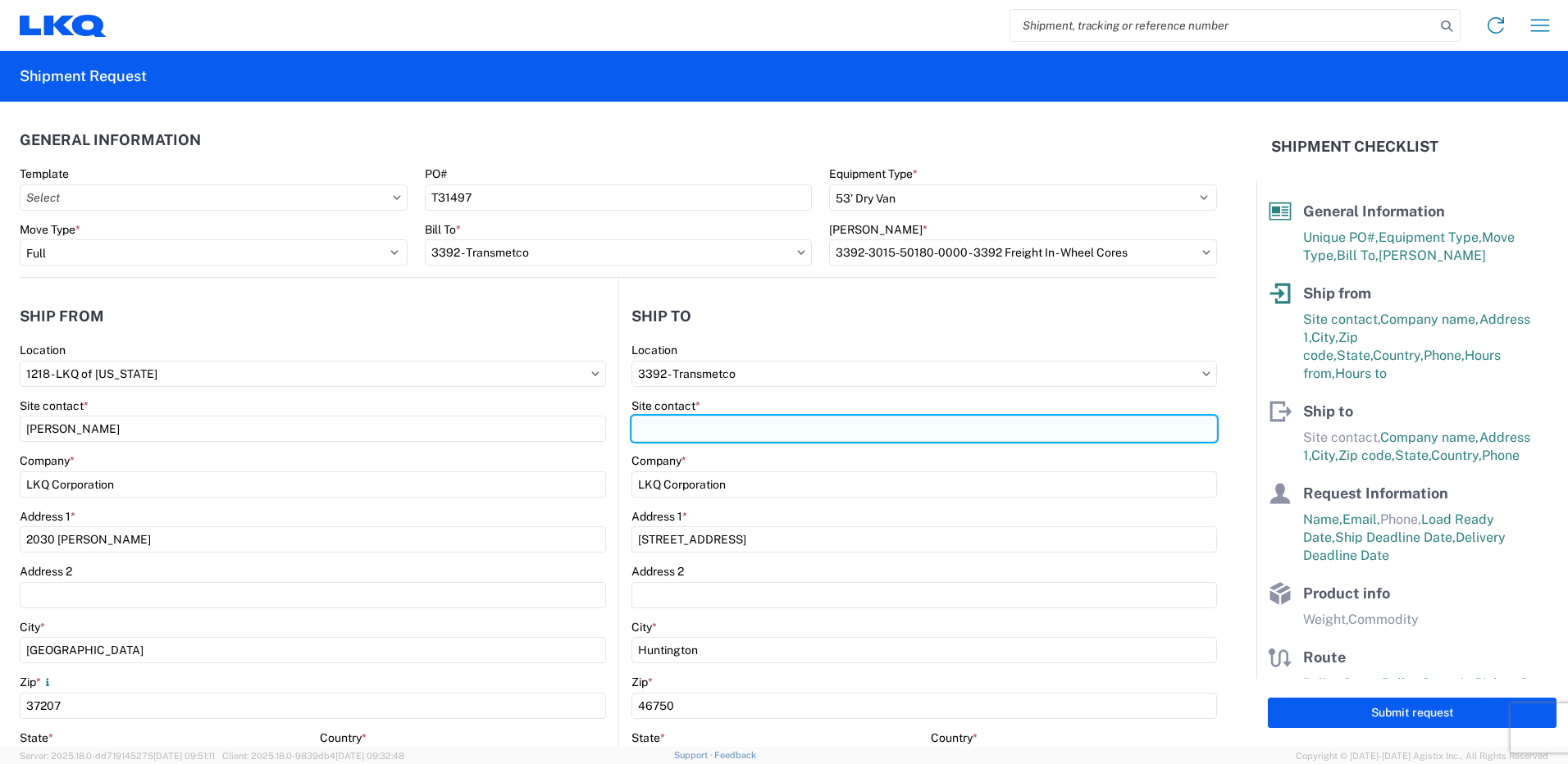
click at [778, 436] on input "Site contact *" at bounding box center [924, 429] width 586 height 26
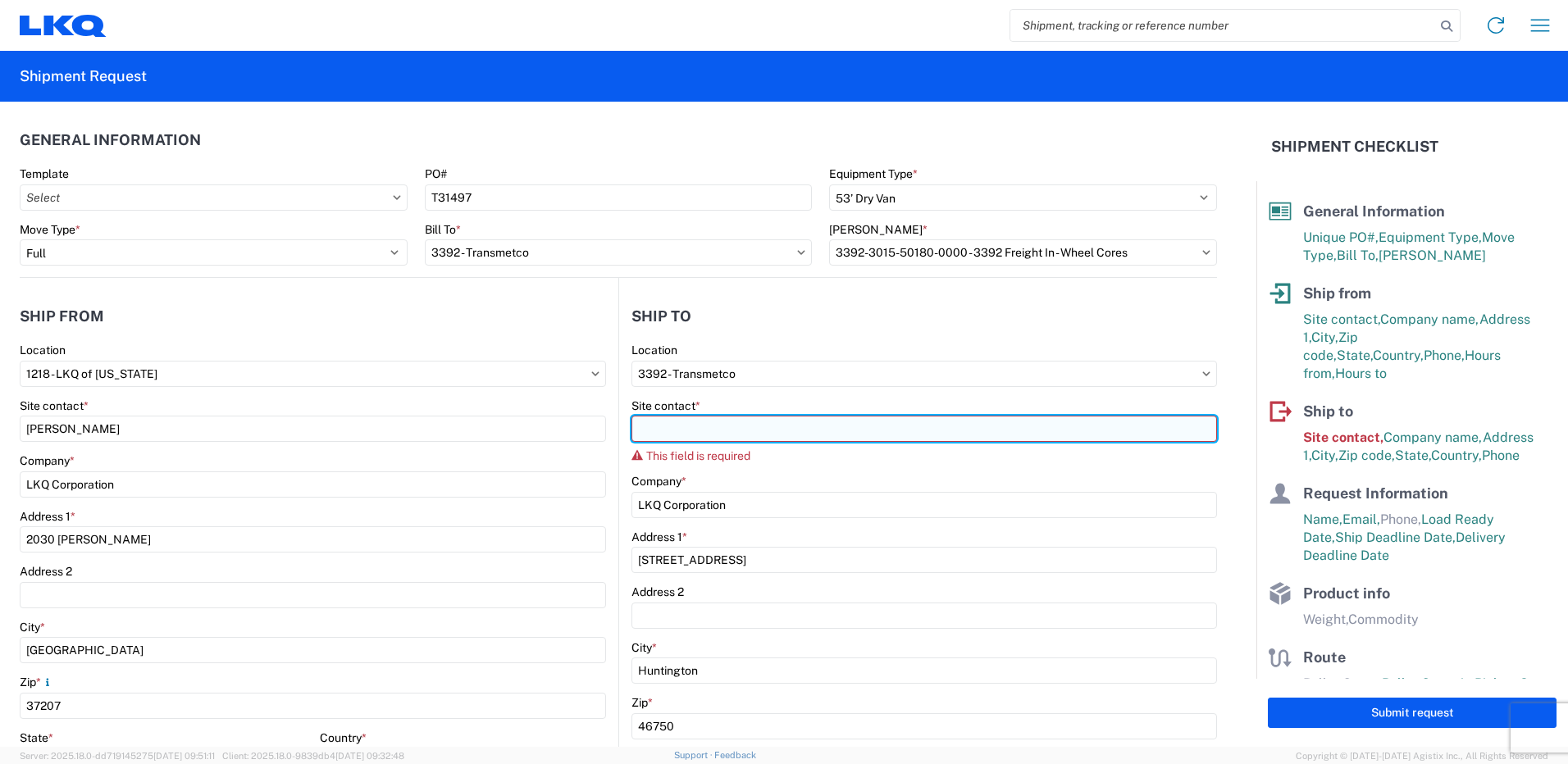
click at [726, 433] on input "Site contact *" at bounding box center [924, 429] width 586 height 26
paste input "[PERSON_NAME]"
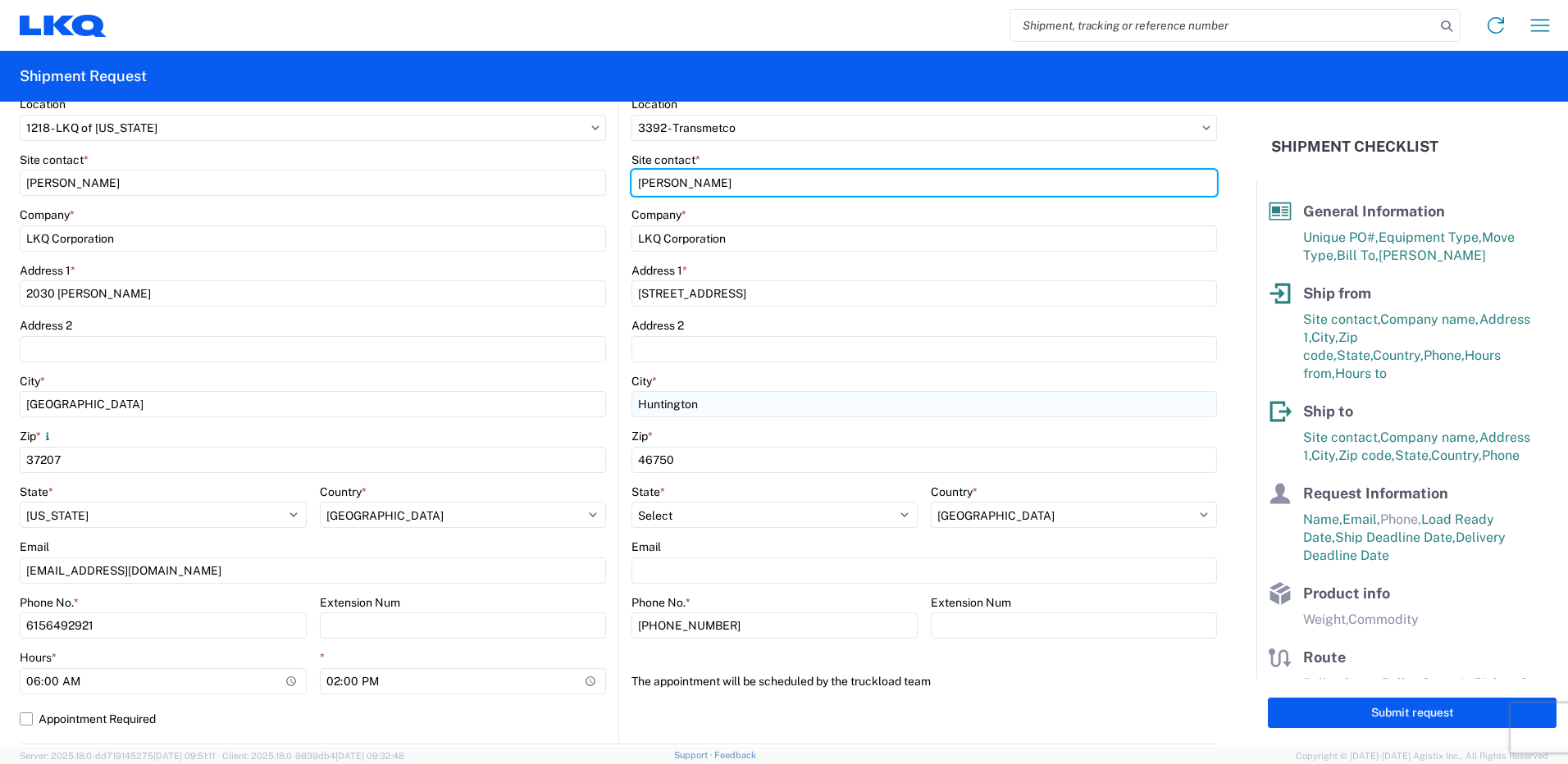
scroll to position [328, 0]
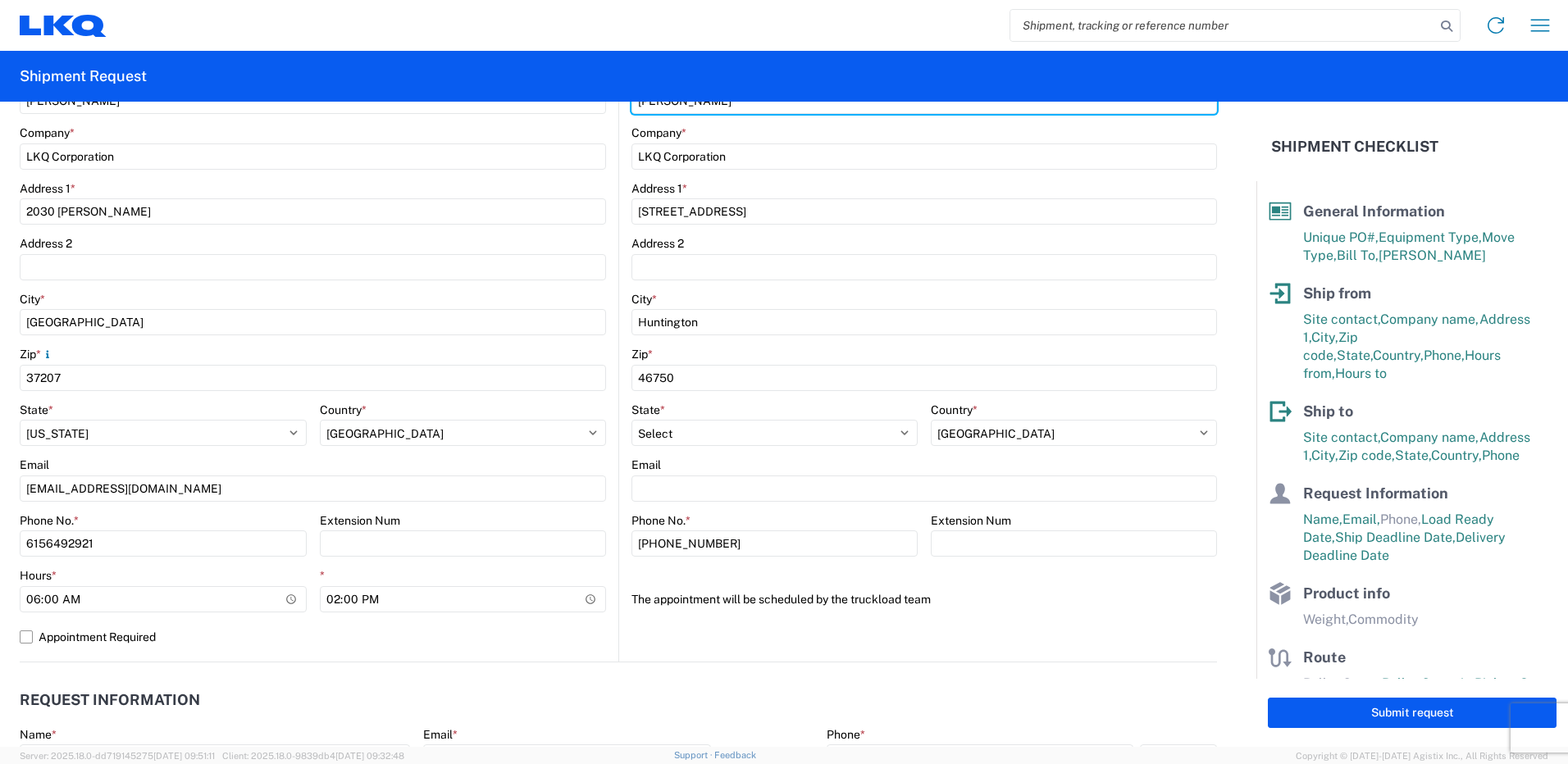
type input "[PERSON_NAME]"
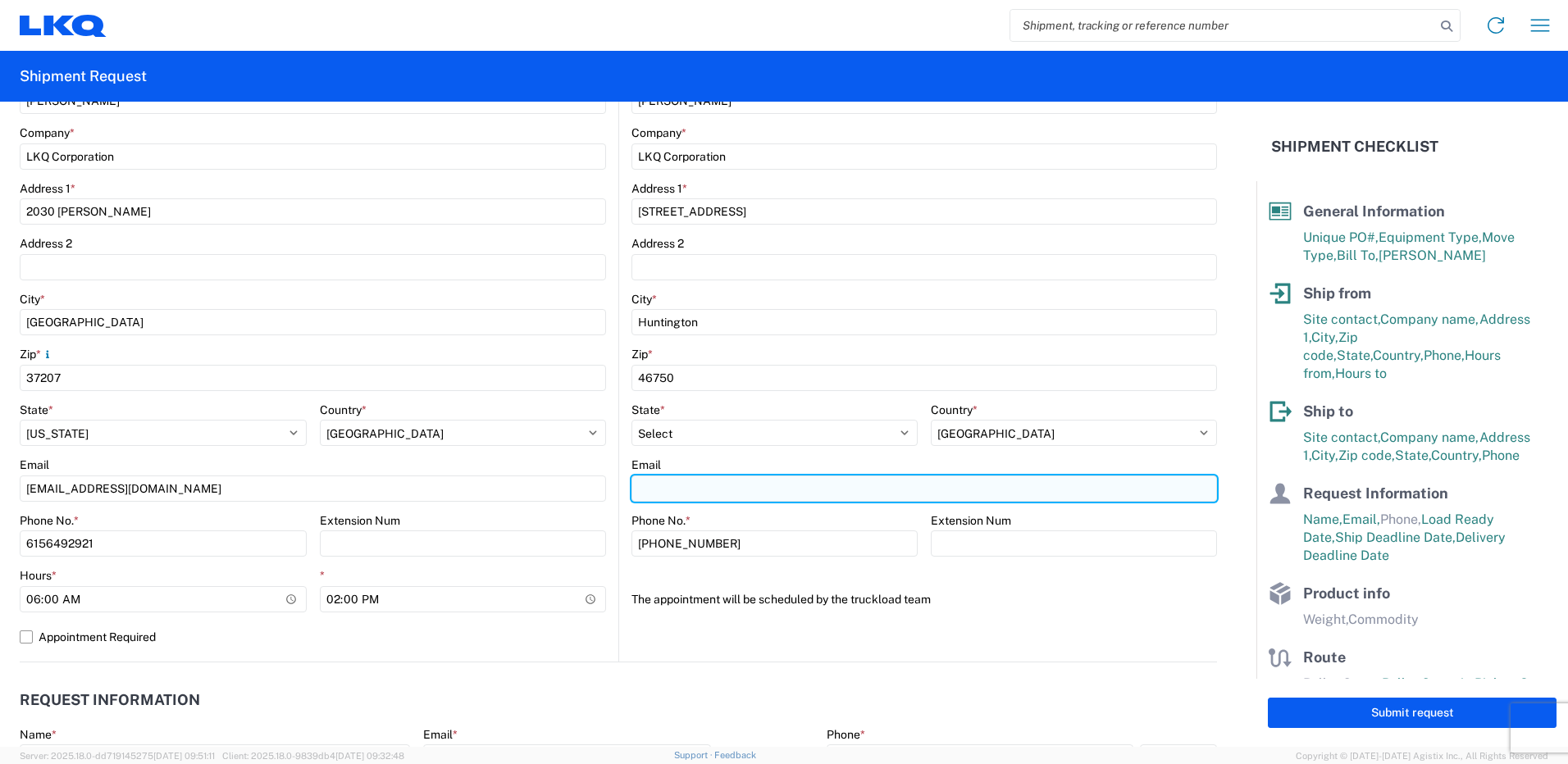
click at [779, 492] on input "Email" at bounding box center [924, 488] width 586 height 26
paste input "[EMAIL_ADDRESS][DOMAIN_NAME]"
type input "[EMAIL_ADDRESS][DOMAIN_NAME]"
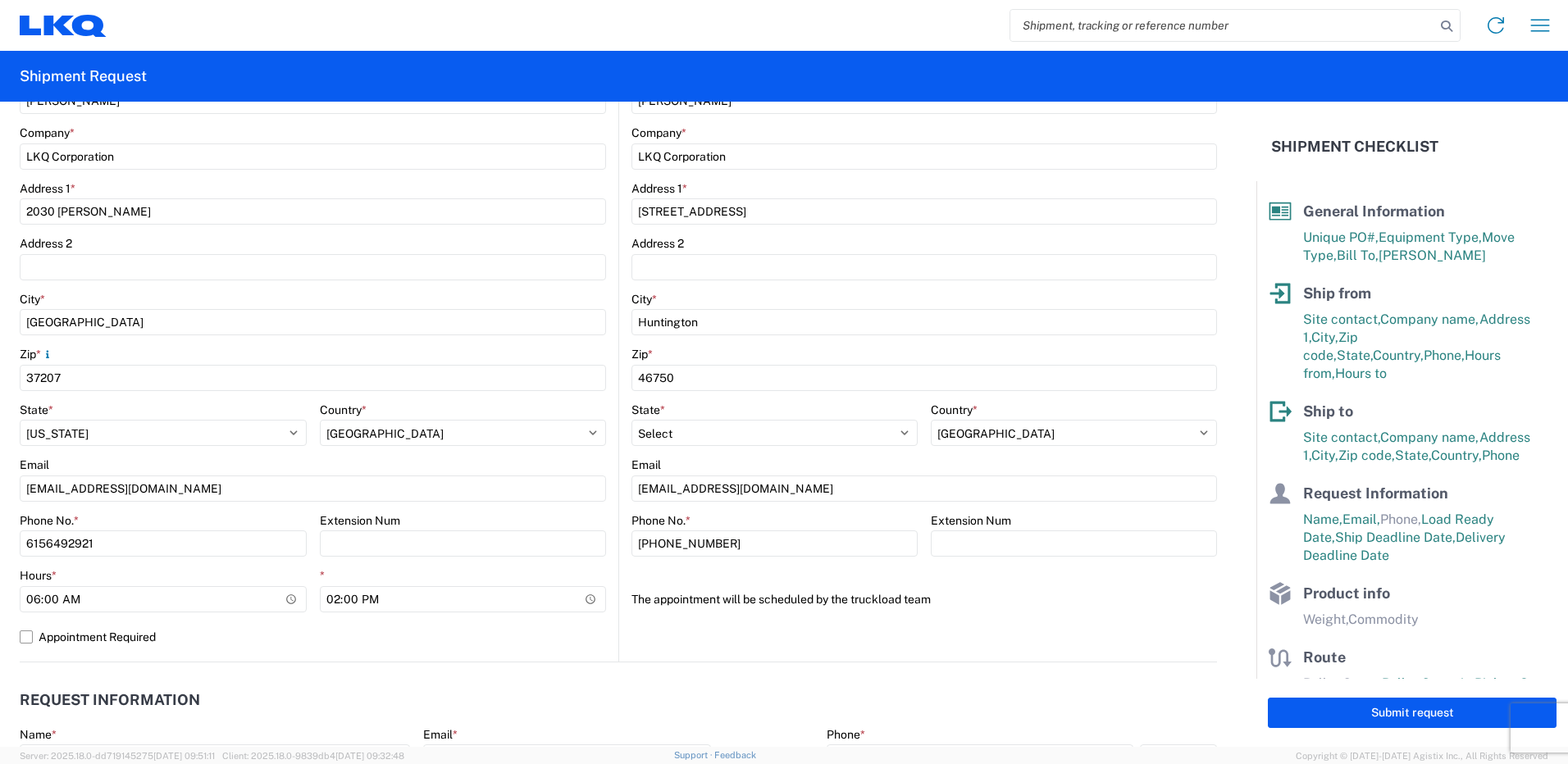
click at [1054, 632] on agx-form-section "Ship to 3392 Location 3392 - Transmetco Site contact * [PERSON_NAME] Company * …" at bounding box center [919, 316] width 598 height 692
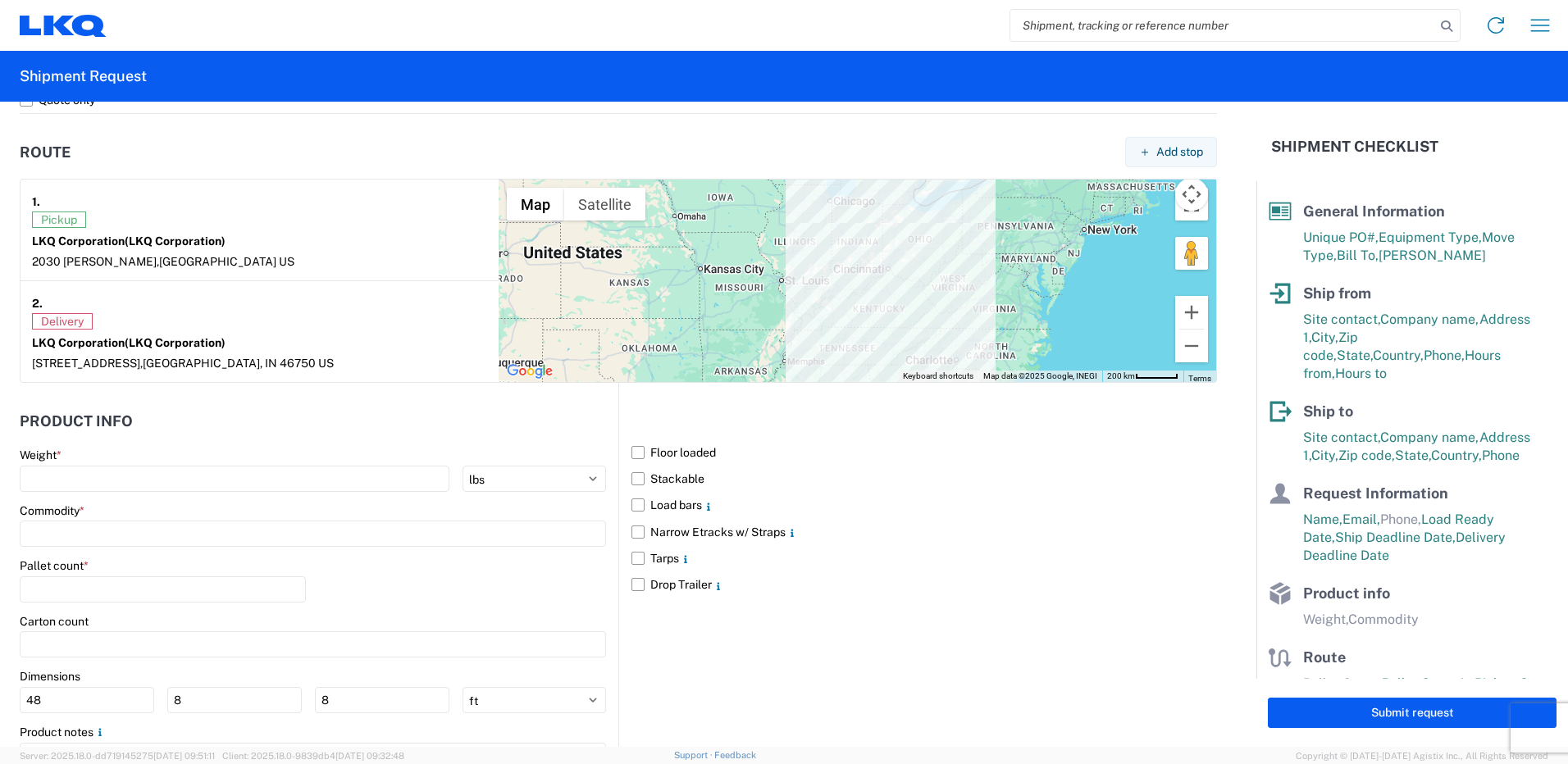
scroll to position [1229, 0]
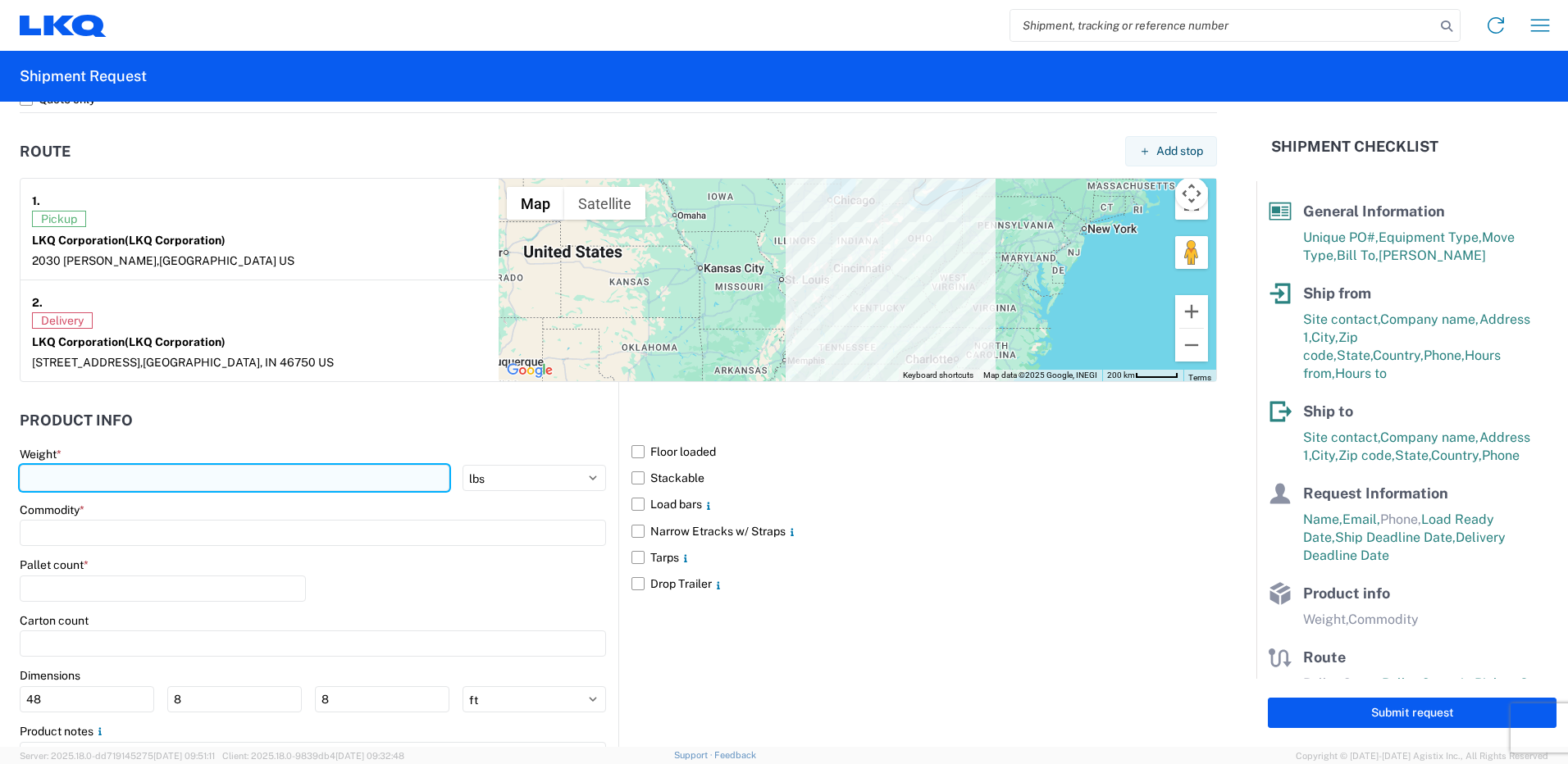
click at [171, 476] on input "number" at bounding box center [235, 478] width 430 height 26
type input "40000"
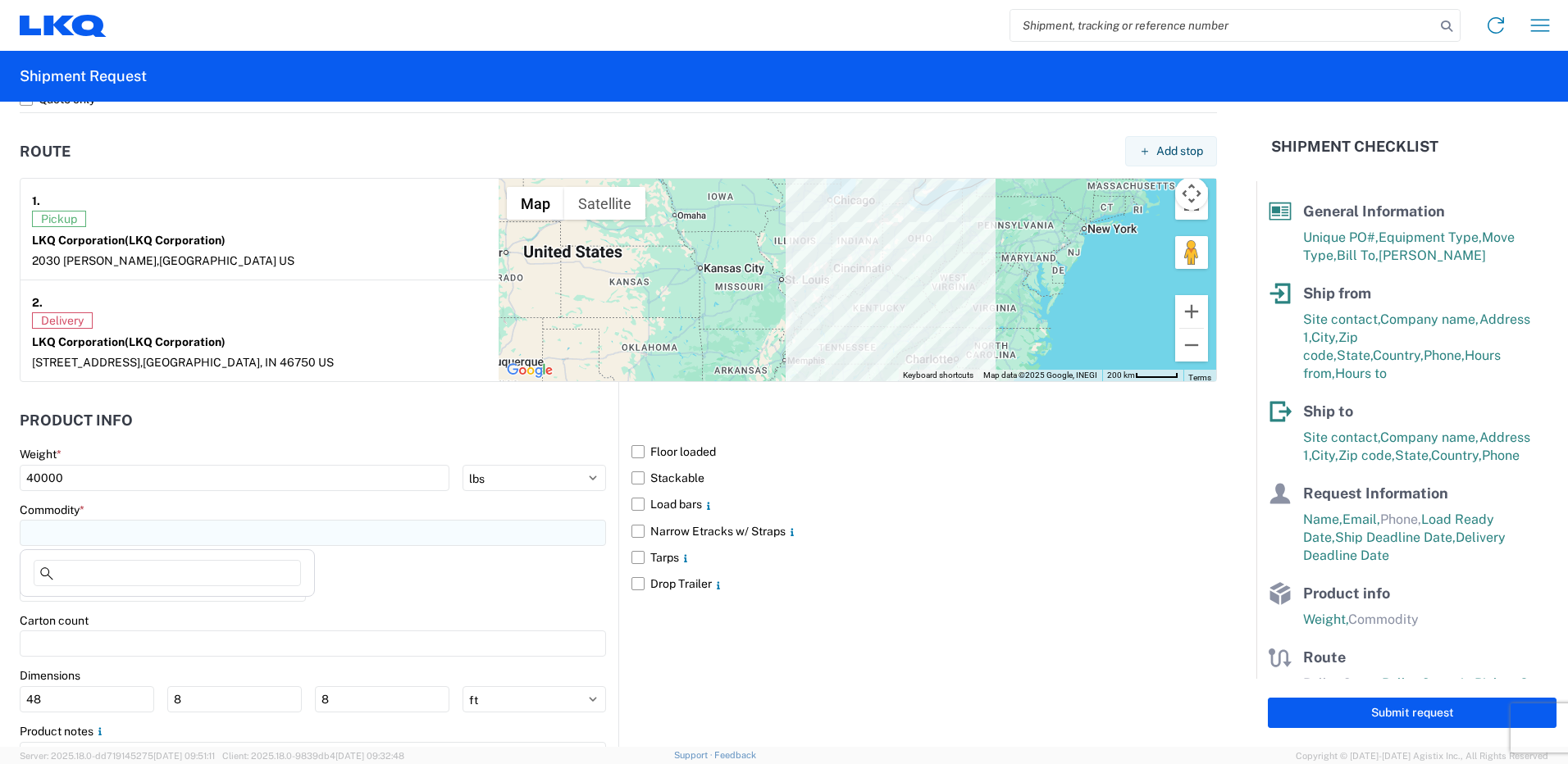
click at [351, 544] on input at bounding box center [312, 532] width 586 height 26
type input "wh"
click at [221, 615] on div "Wheels - Stacked & Palletized" at bounding box center [166, 605] width 287 height 26
type input "Wheels - Stacked & Palletized"
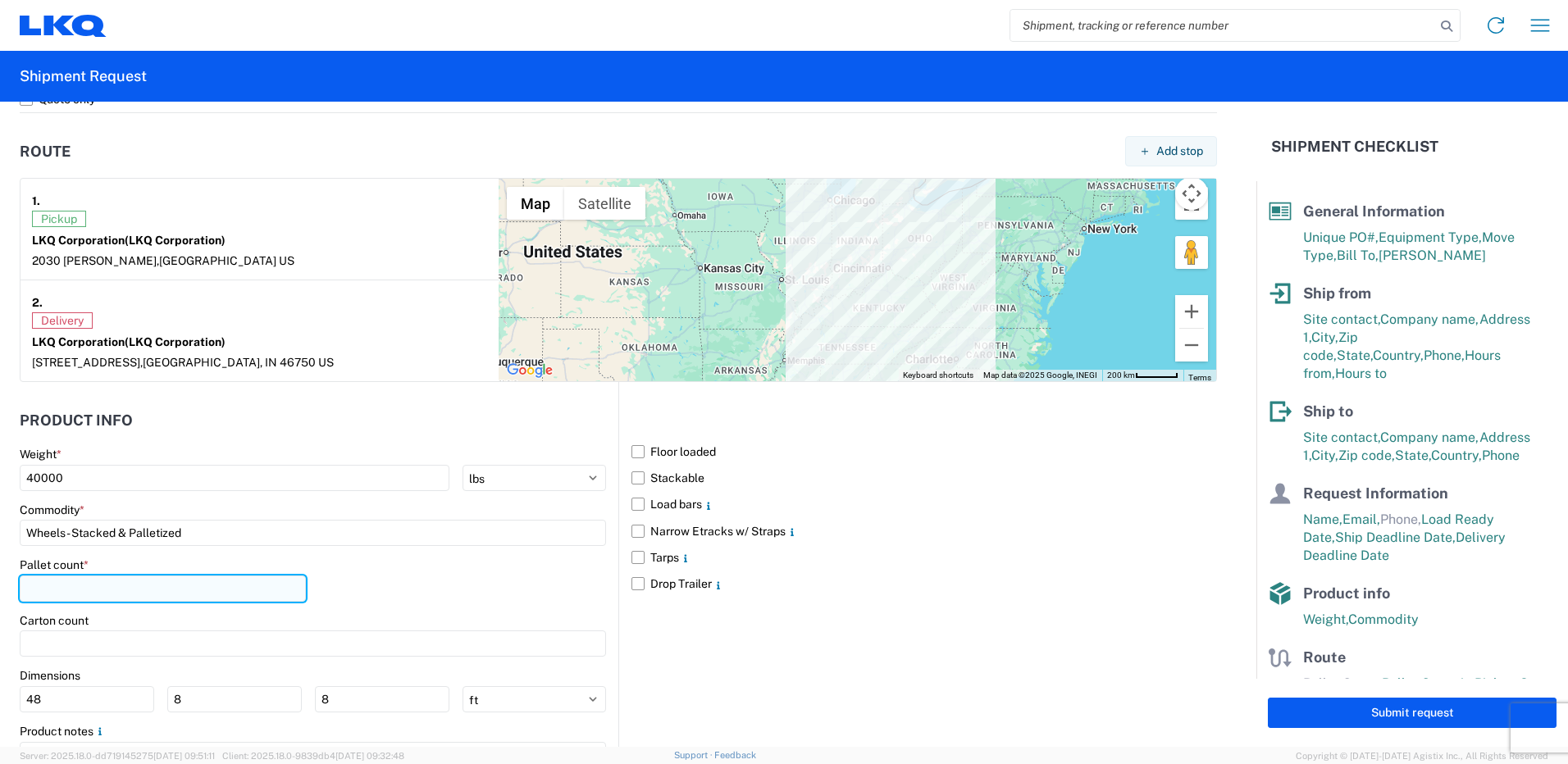
click at [251, 586] on input "number" at bounding box center [163, 588] width 286 height 26
type input "48"
click at [380, 574] on div "Pallet count * 48" at bounding box center [312, 586] width 586 height 56
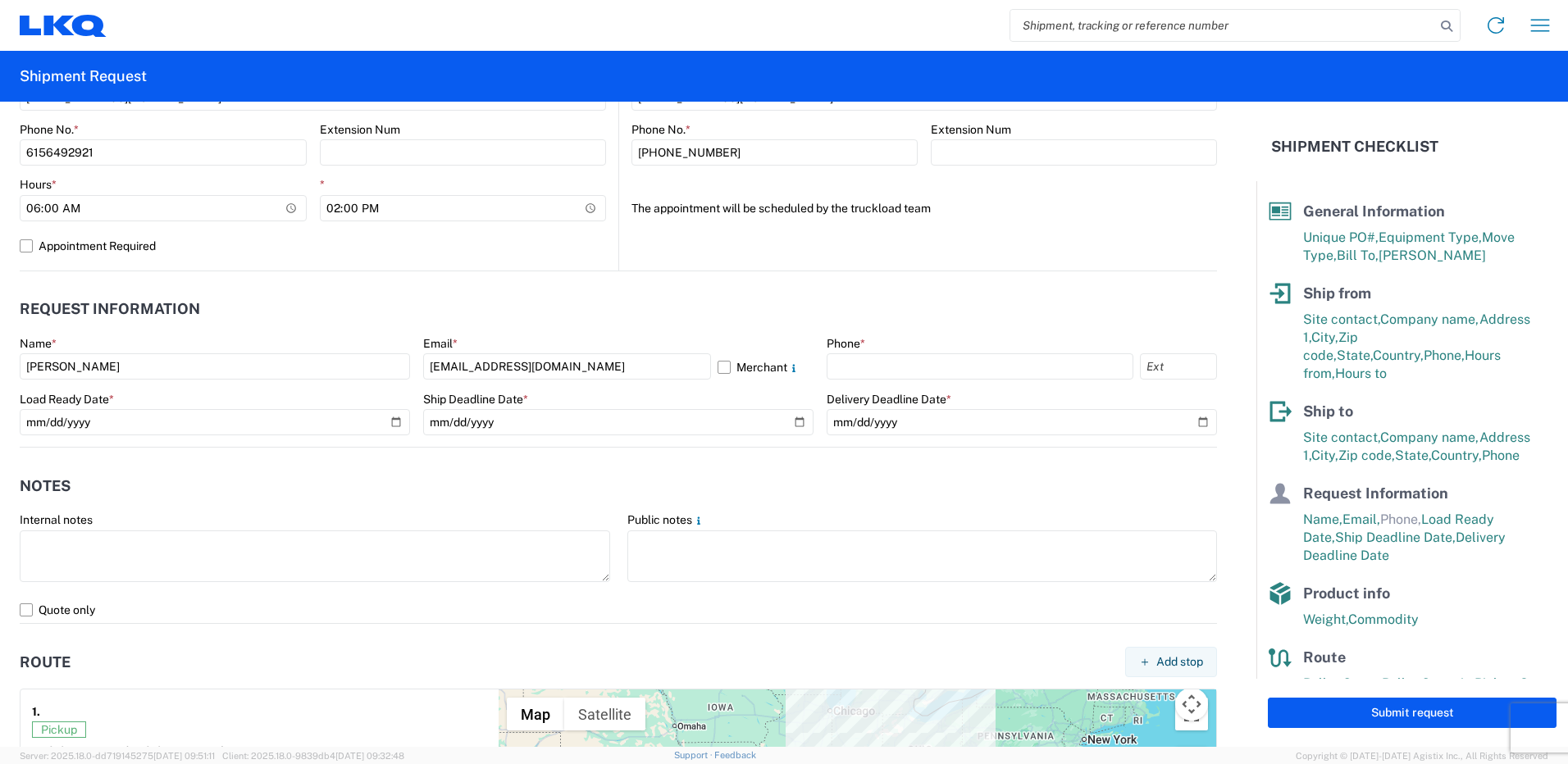
scroll to position [666, 0]
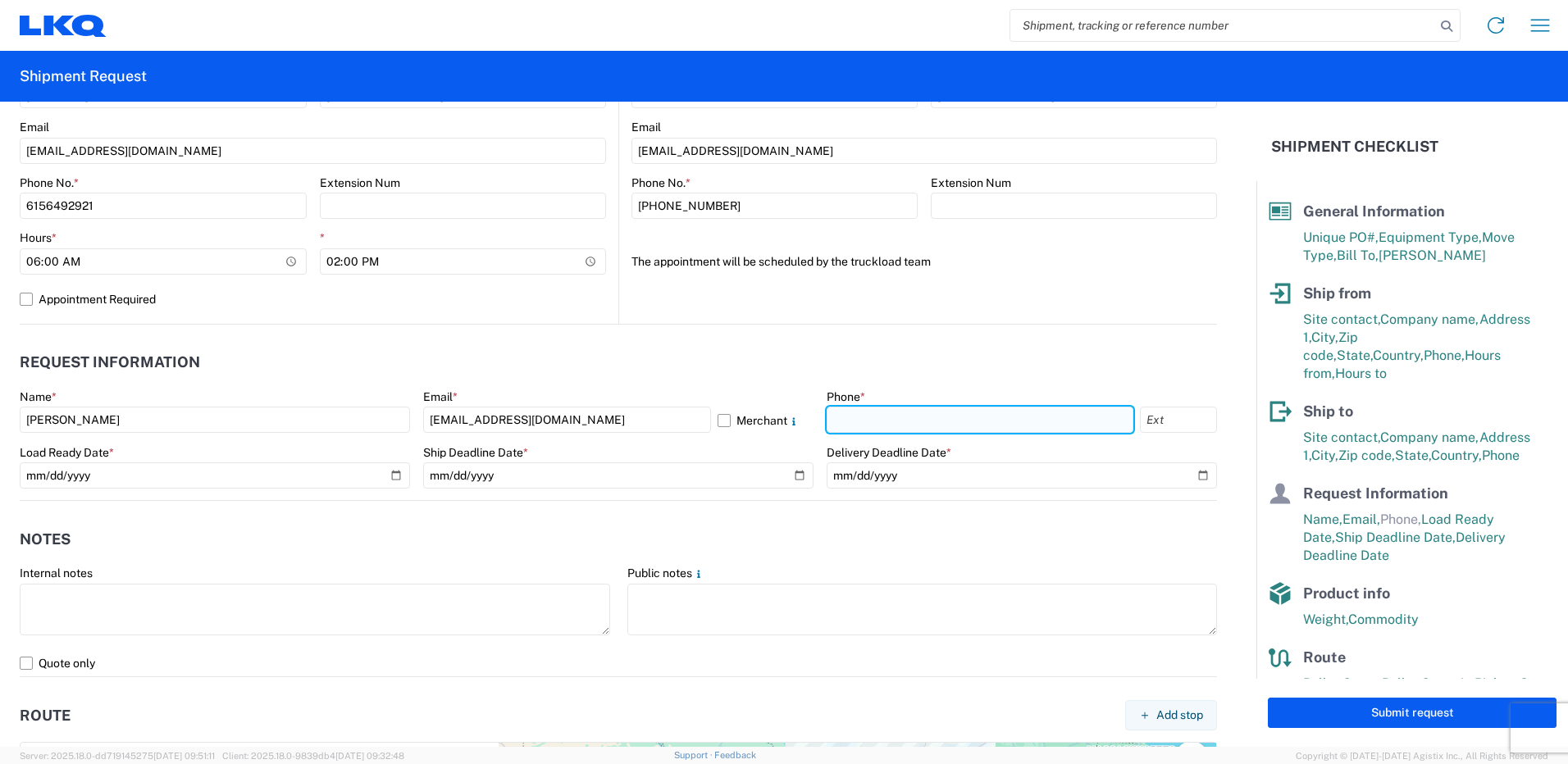
click at [879, 415] on input "text" at bounding box center [980, 419] width 306 height 26
type input "6156492921"
click at [934, 356] on header "Request Information" at bounding box center [618, 362] width 1197 height 36
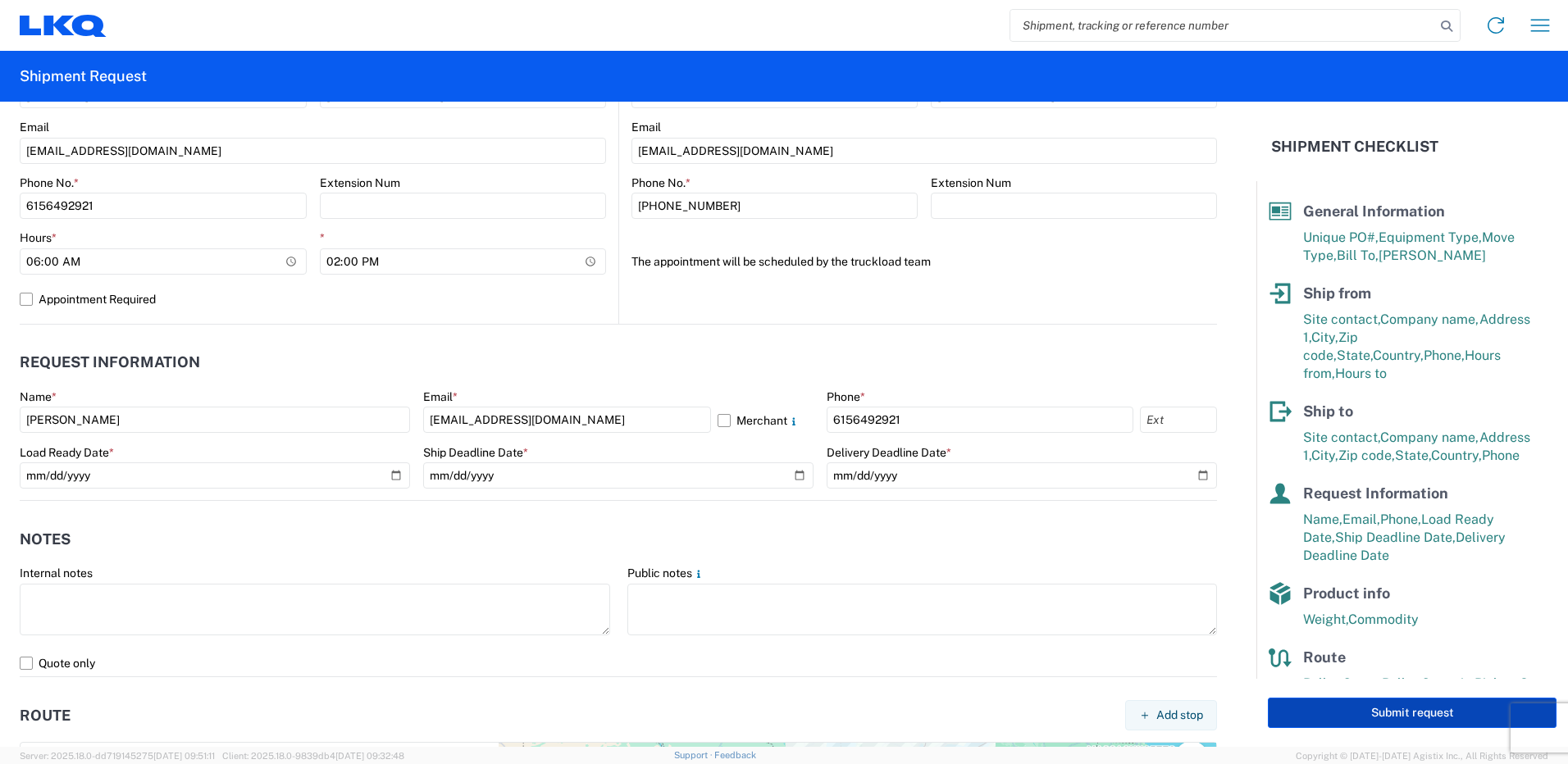
click at [1339, 704] on button "Submit request" at bounding box center [1412, 713] width 289 height 30
select select "US"
